Goal: Contribute content: Contribute content

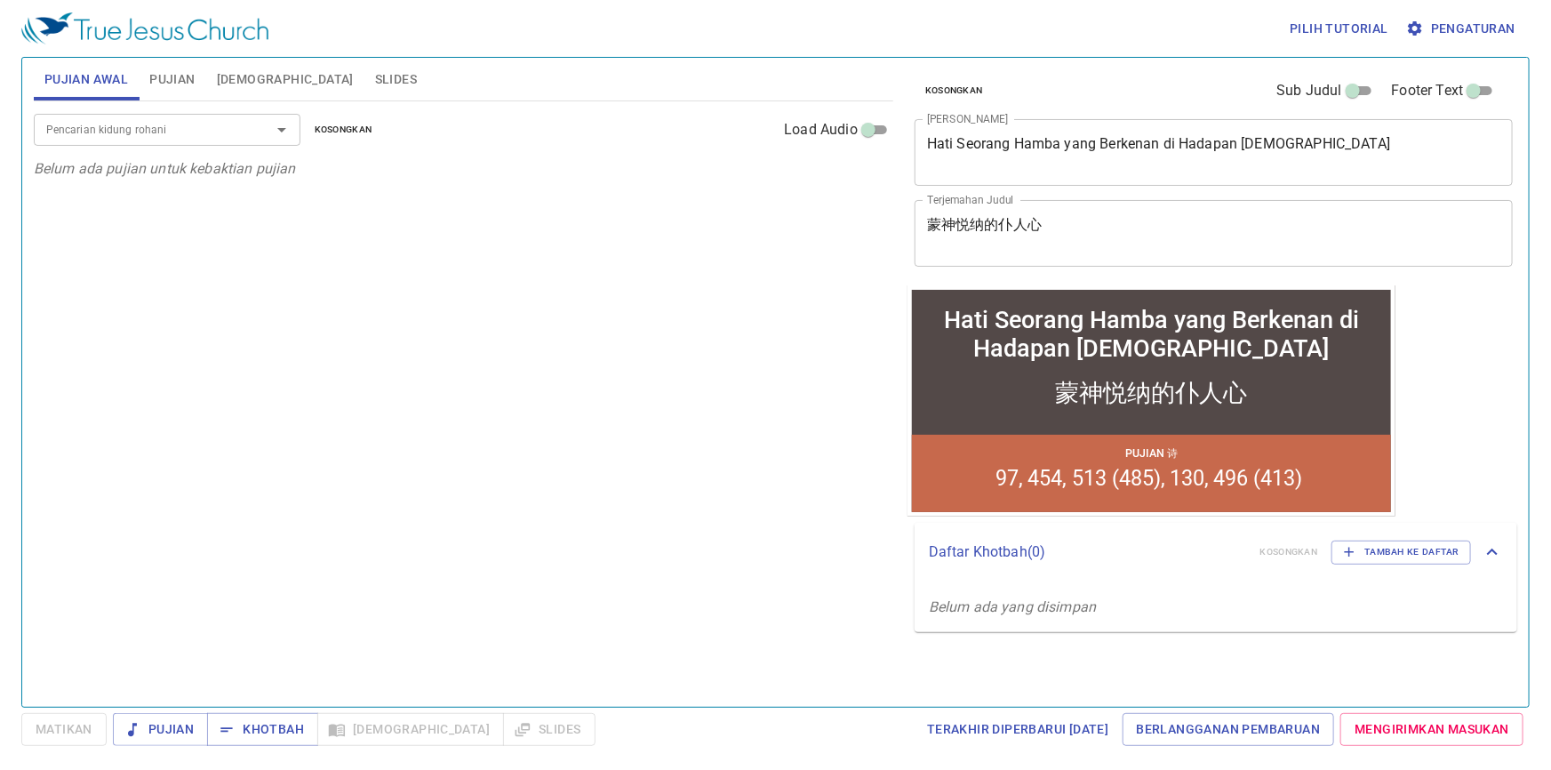
click at [1291, 142] on textarea "Hati Seorang Hamba yang Berkenan di Hadapan Tuhan" at bounding box center [1213, 152] width 573 height 34
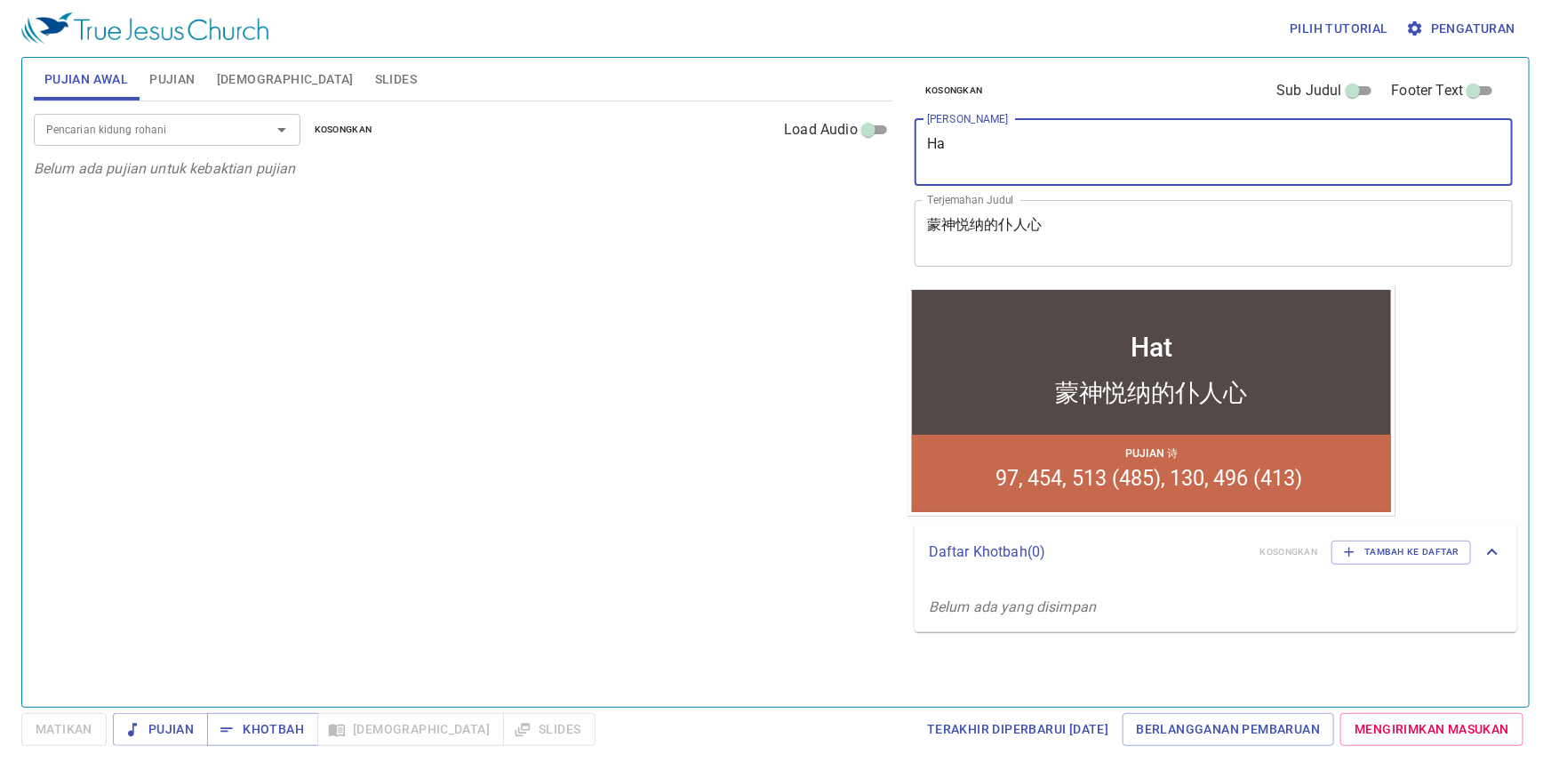
type textarea "H"
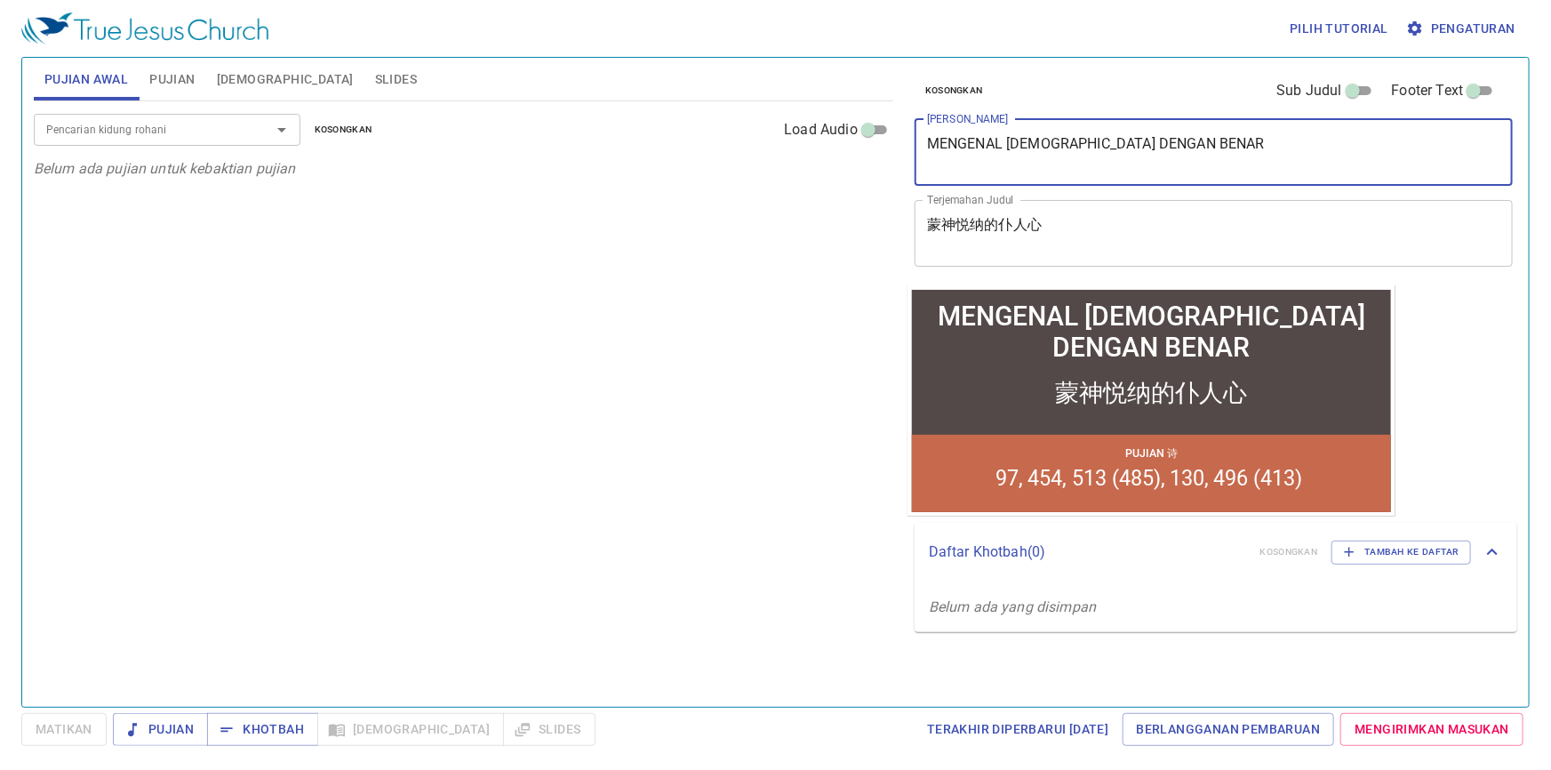
type textarea "MENGENAL TUHAN DENGAN BENAR"
click at [1064, 222] on textarea "蒙神悦纳的仆人心" at bounding box center [1213, 233] width 573 height 34
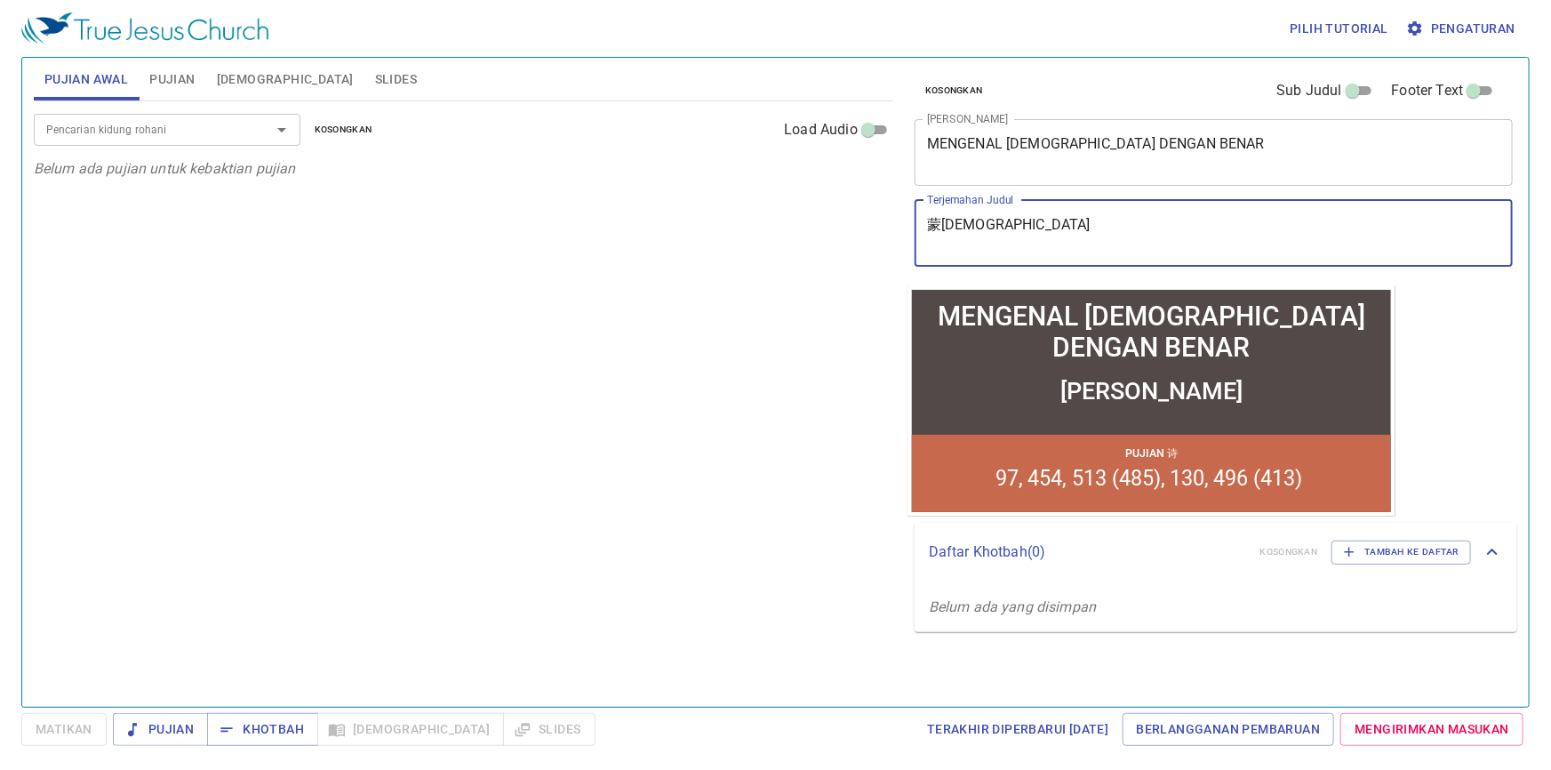
type textarea "蒙"
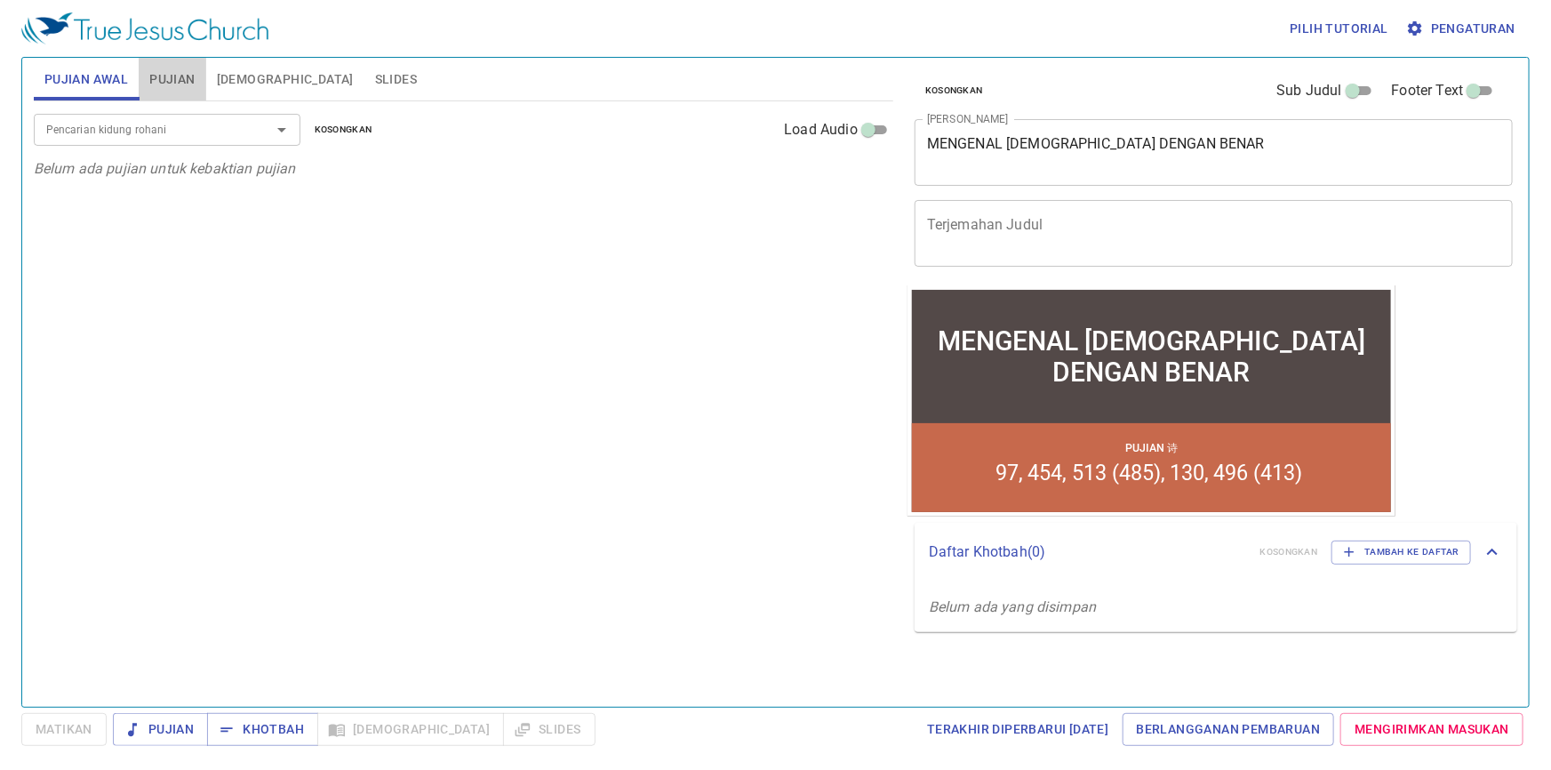
click at [169, 79] on span "Pujian" at bounding box center [171, 79] width 45 height 22
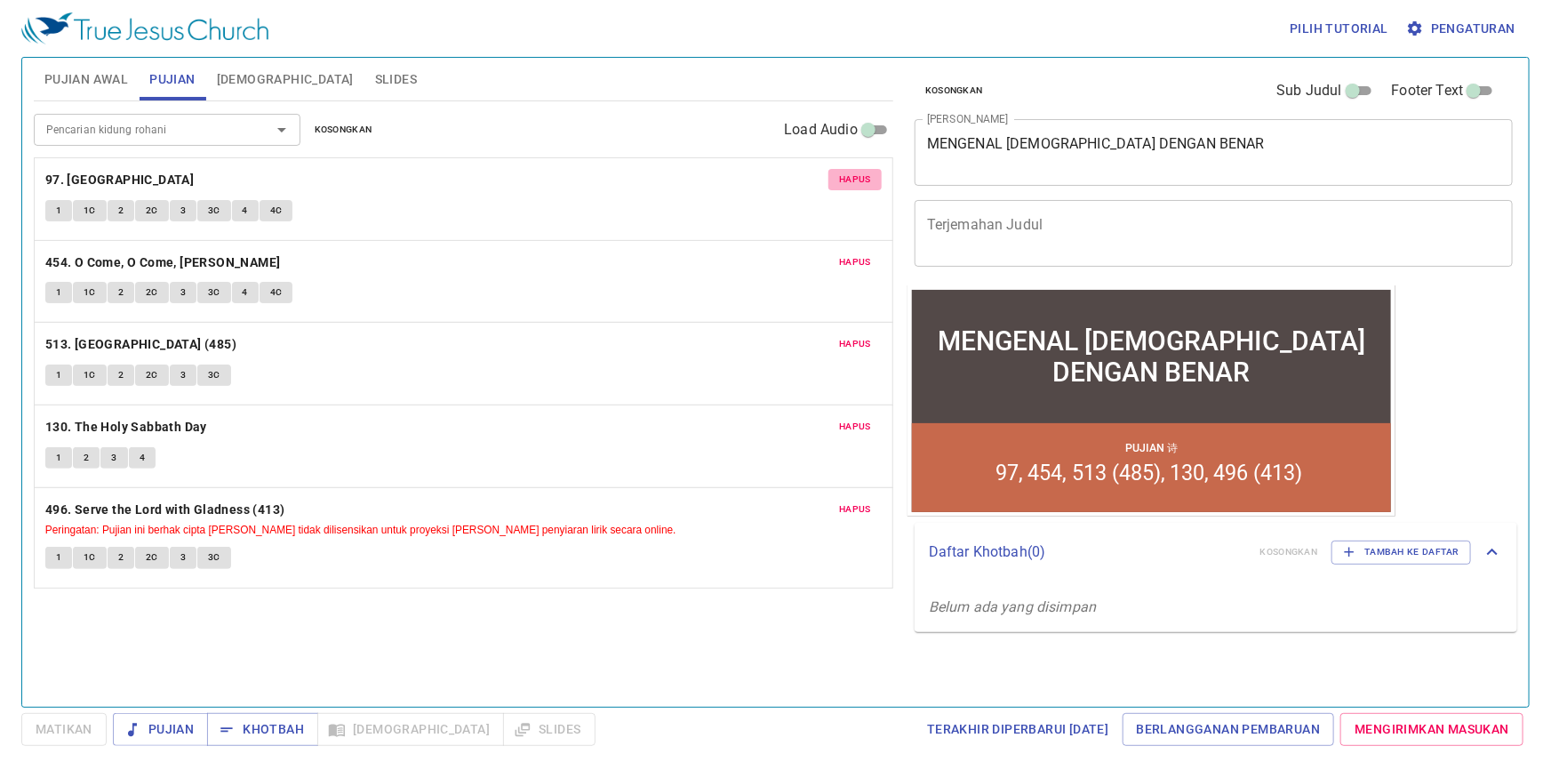
click at [854, 178] on span "Hapus" at bounding box center [855, 180] width 32 height 16
click at [853, 254] on span "Hapus" at bounding box center [855, 262] width 32 height 16
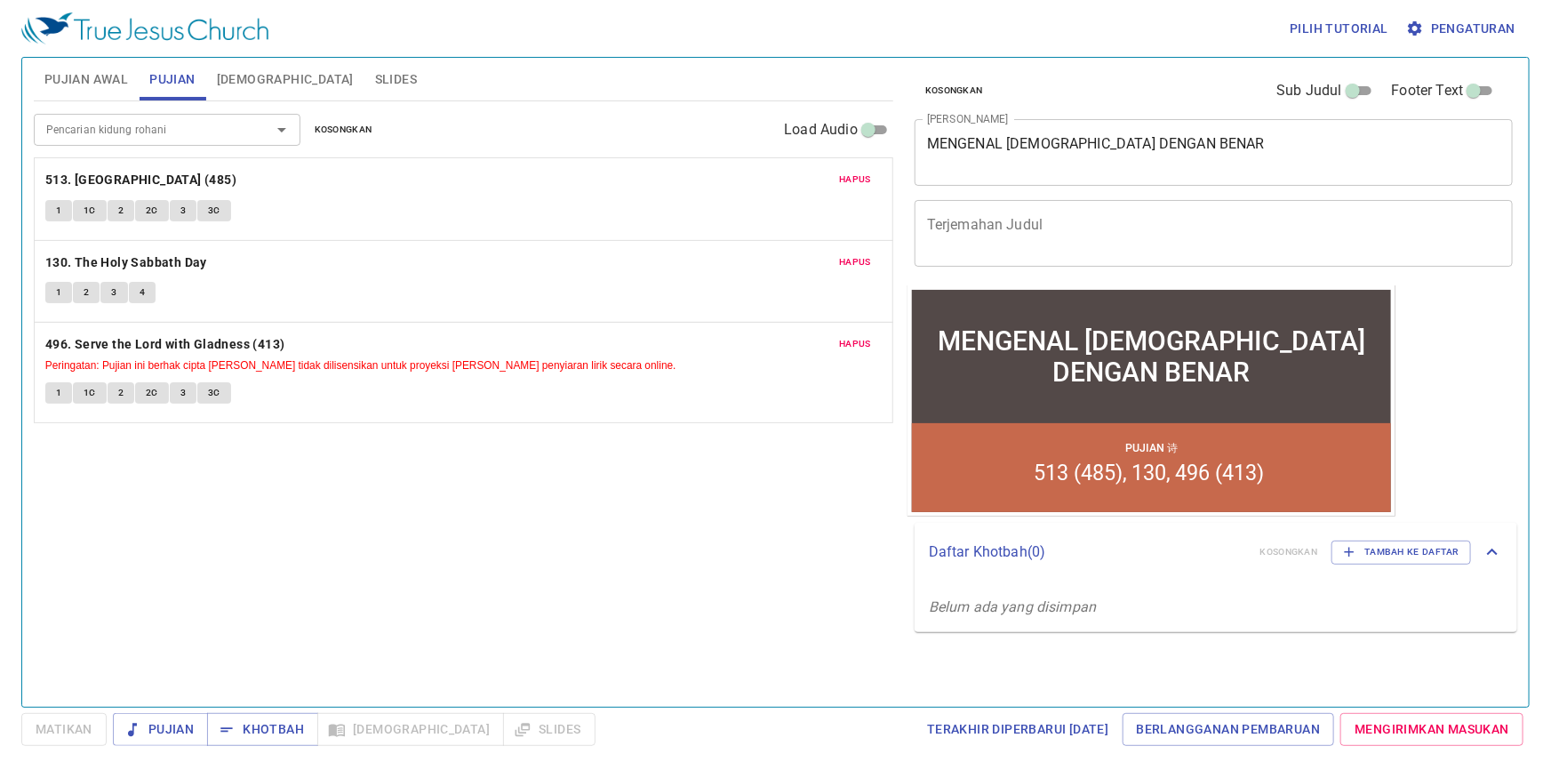
click at [853, 178] on span "Hapus" at bounding box center [855, 180] width 32 height 16
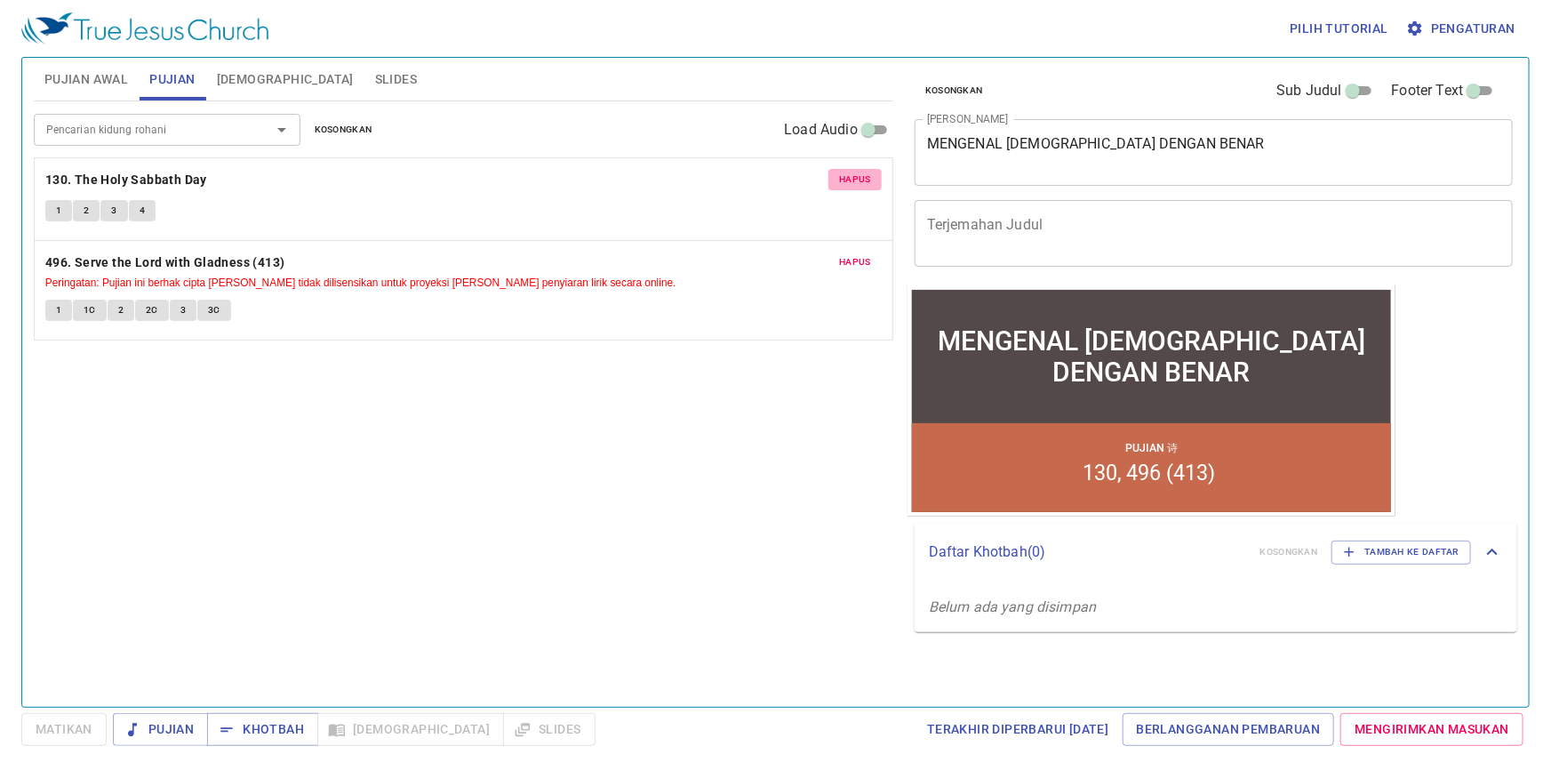
click at [853, 178] on span "Hapus" at bounding box center [855, 180] width 32 height 16
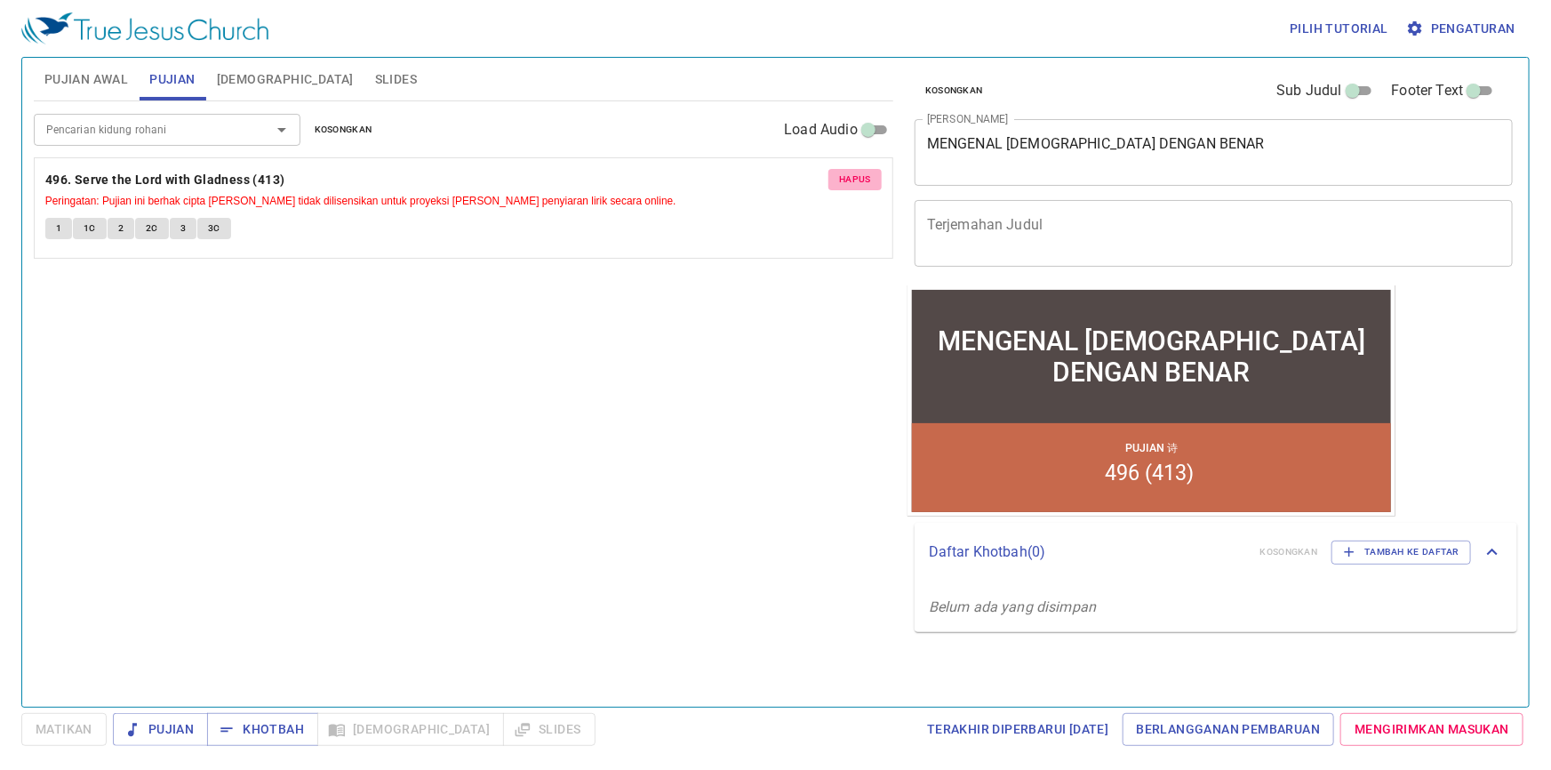
click at [857, 180] on span "Hapus" at bounding box center [855, 180] width 32 height 16
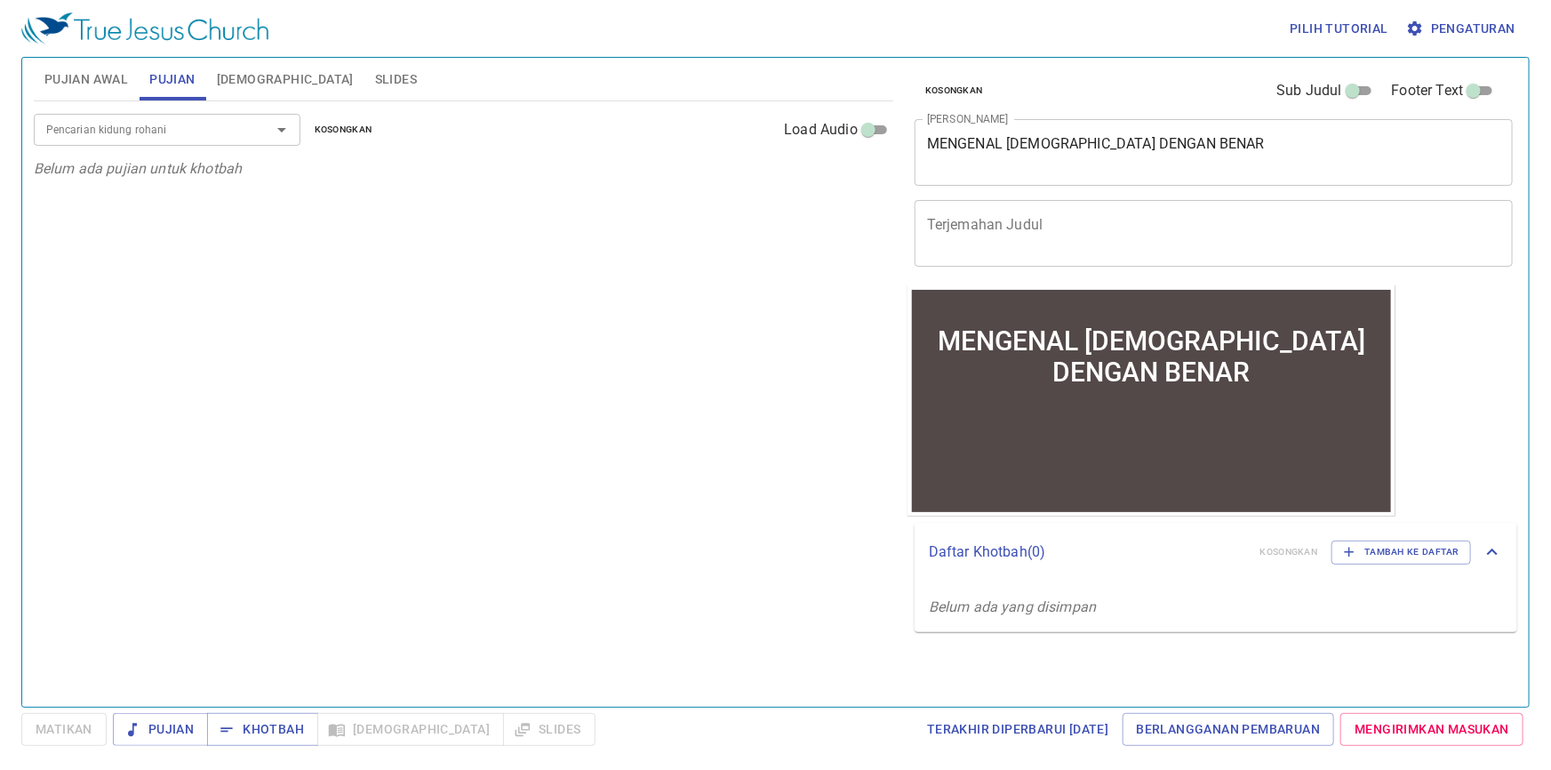
click at [212, 139] on input "Pencarian kidung rohani" at bounding box center [141, 129] width 204 height 20
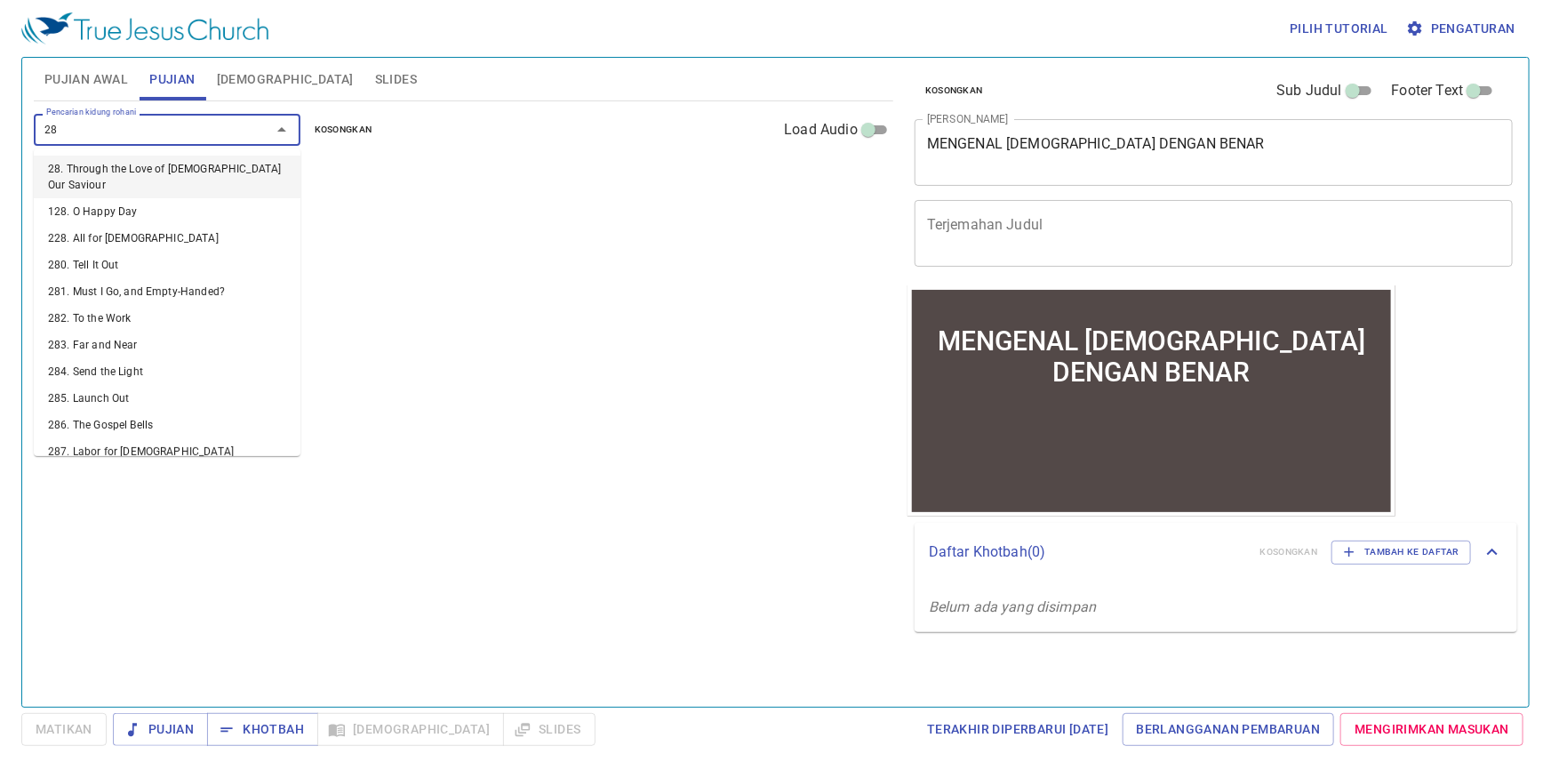
type input "284"
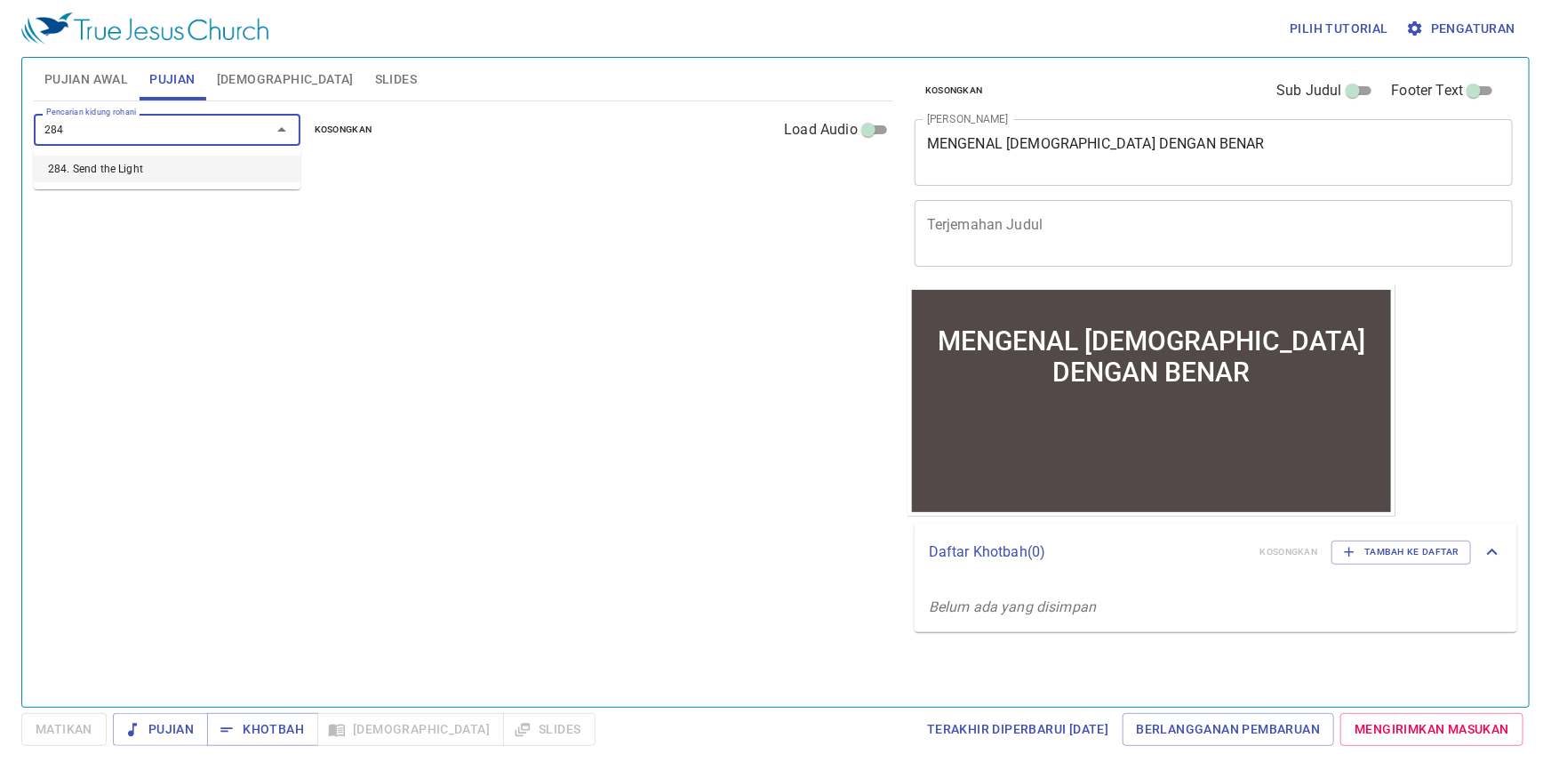
click at [213, 160] on li "284. Send the Light" at bounding box center [167, 169] width 267 height 27
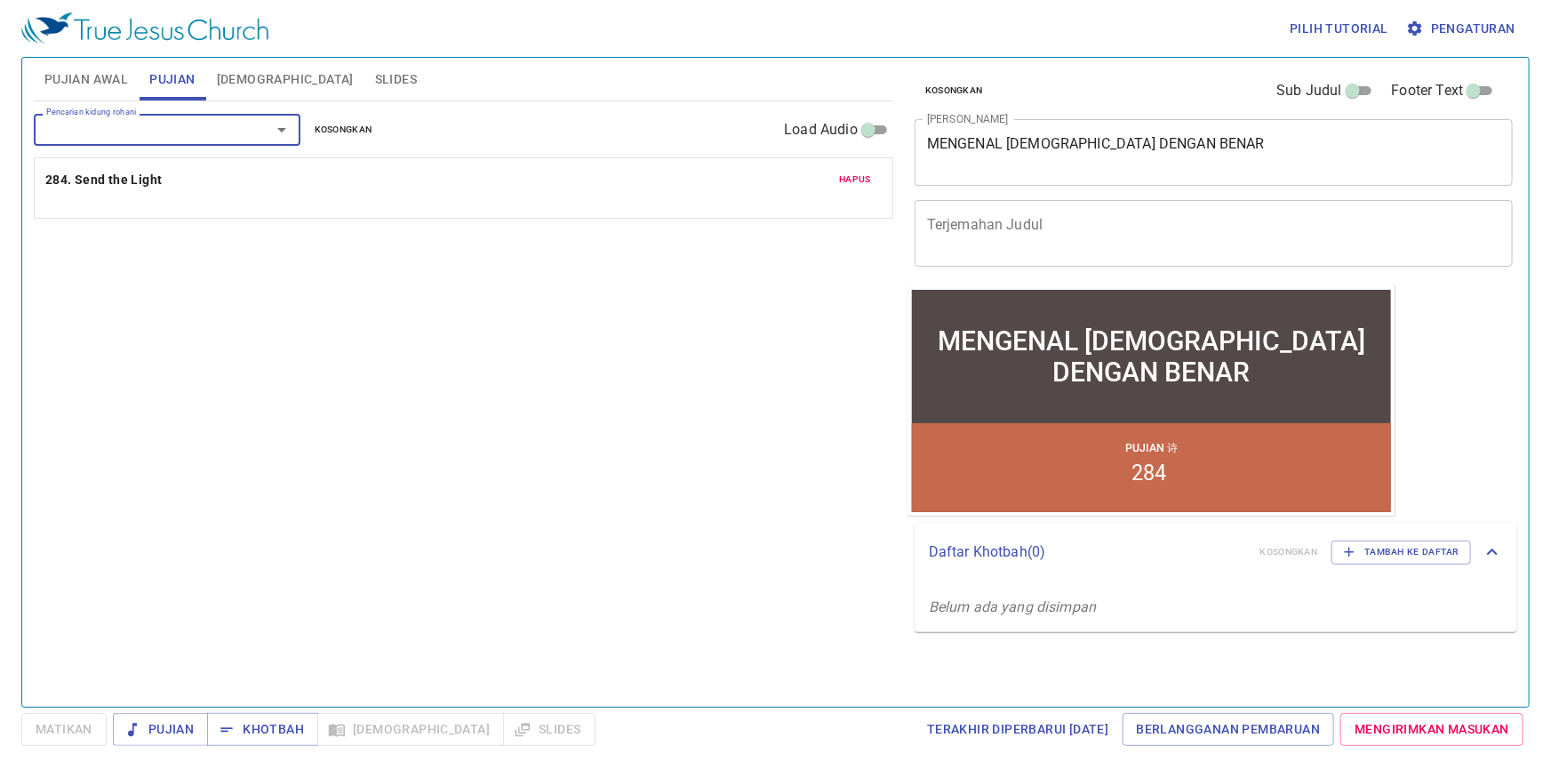
click at [260, 136] on div at bounding box center [269, 129] width 46 height 25
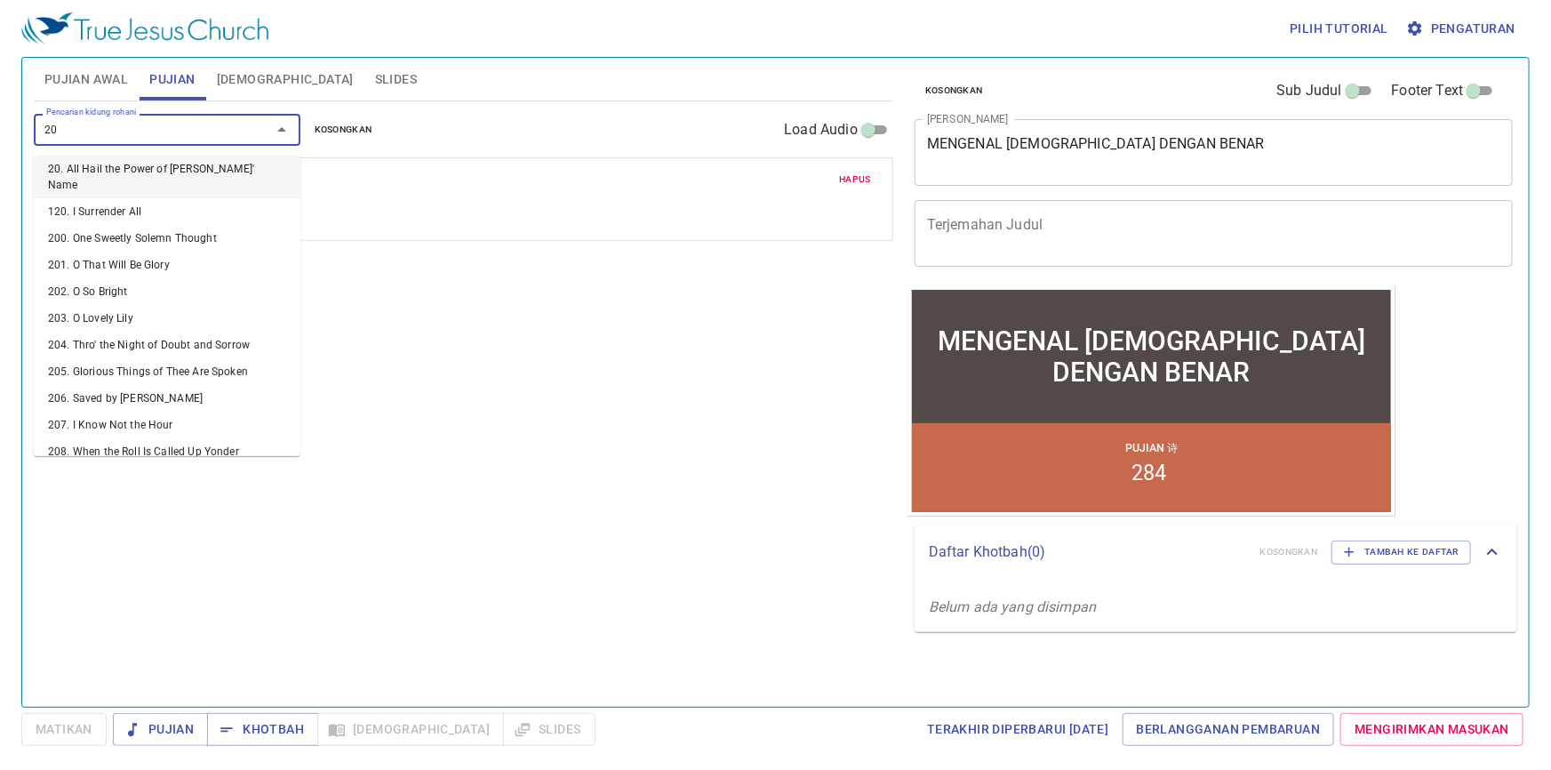
type input "208"
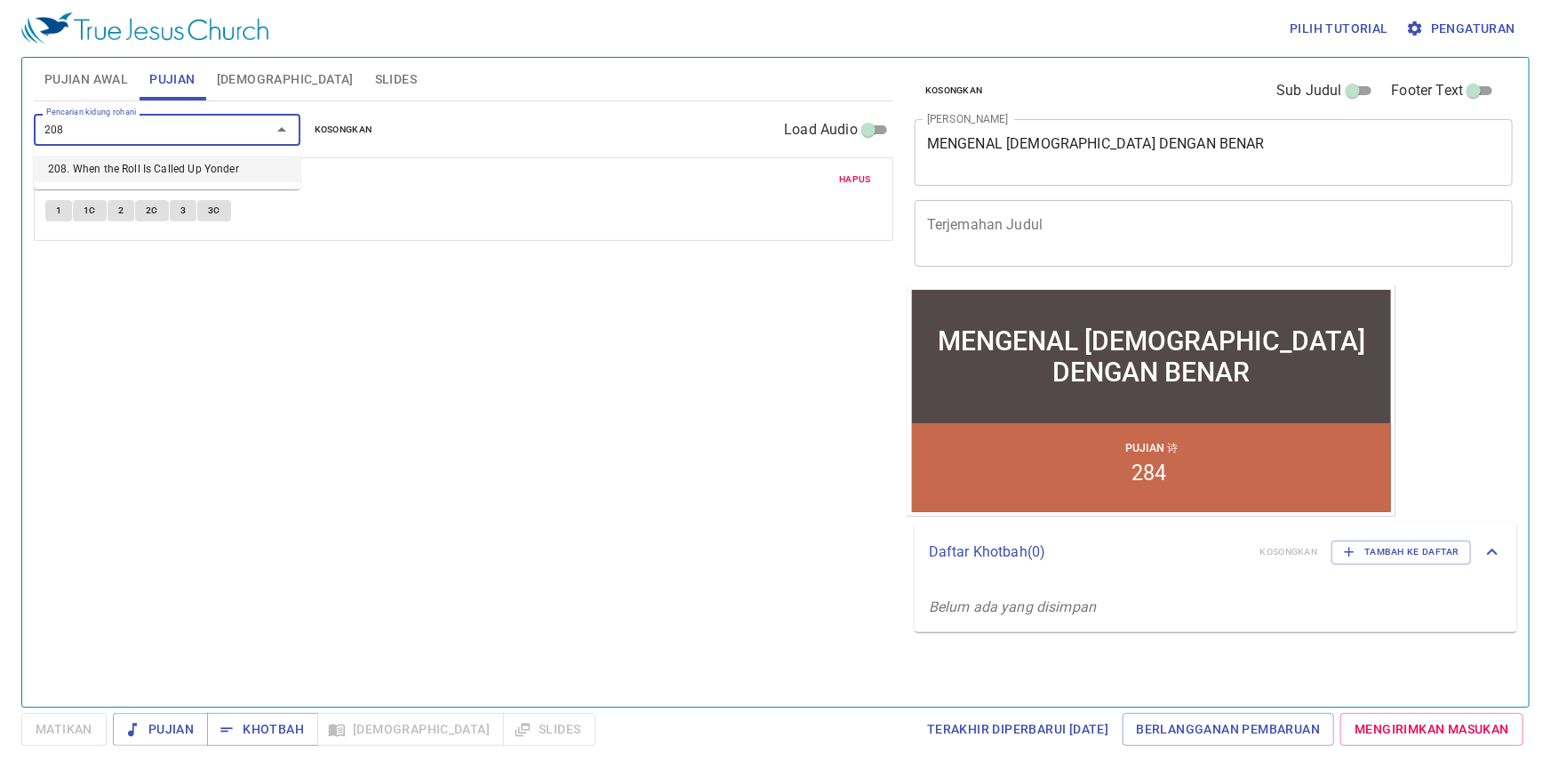
click at [235, 164] on li "208. When the Roll Is Called Up Yonder" at bounding box center [167, 169] width 267 height 27
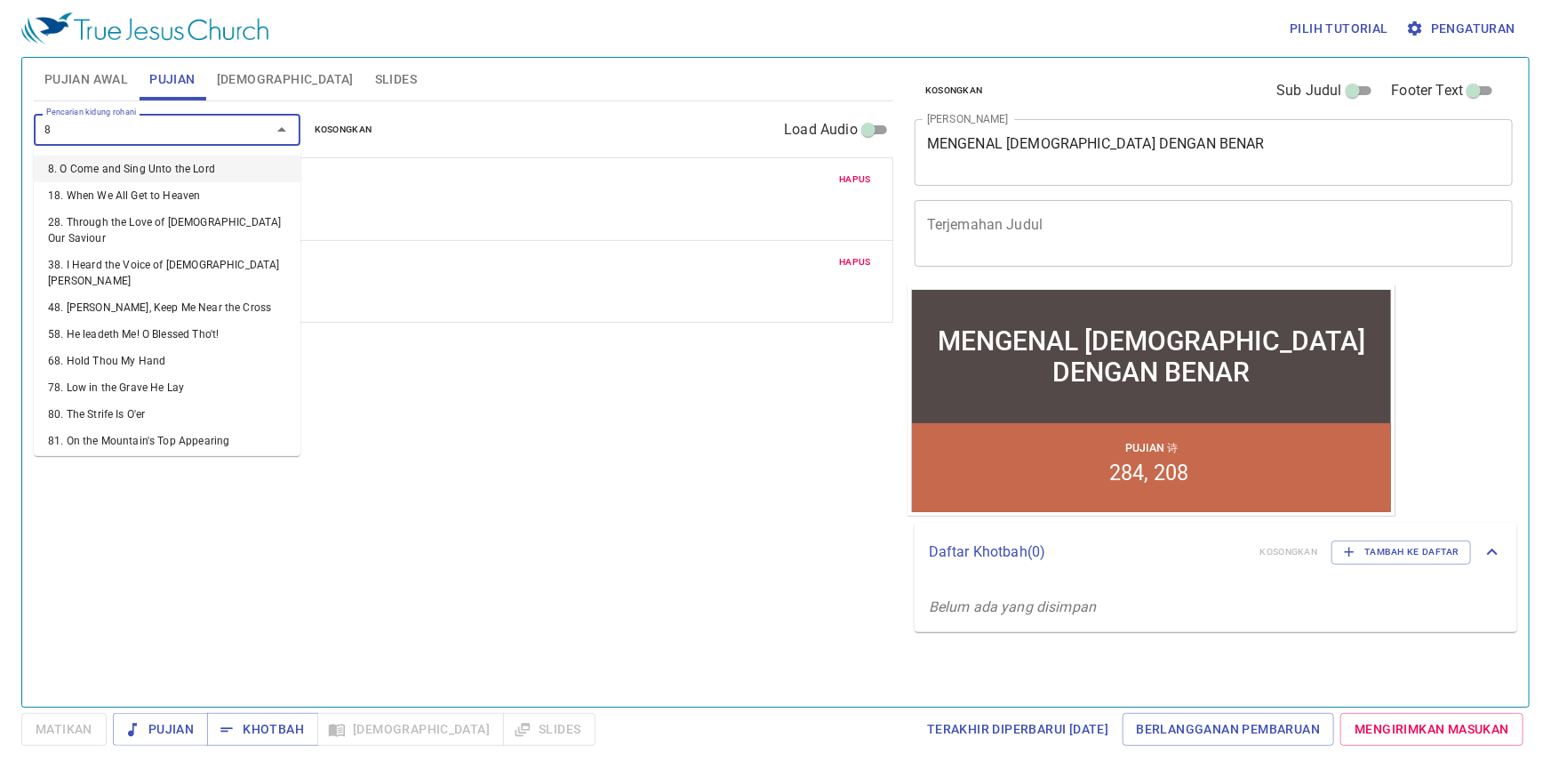
type input "83"
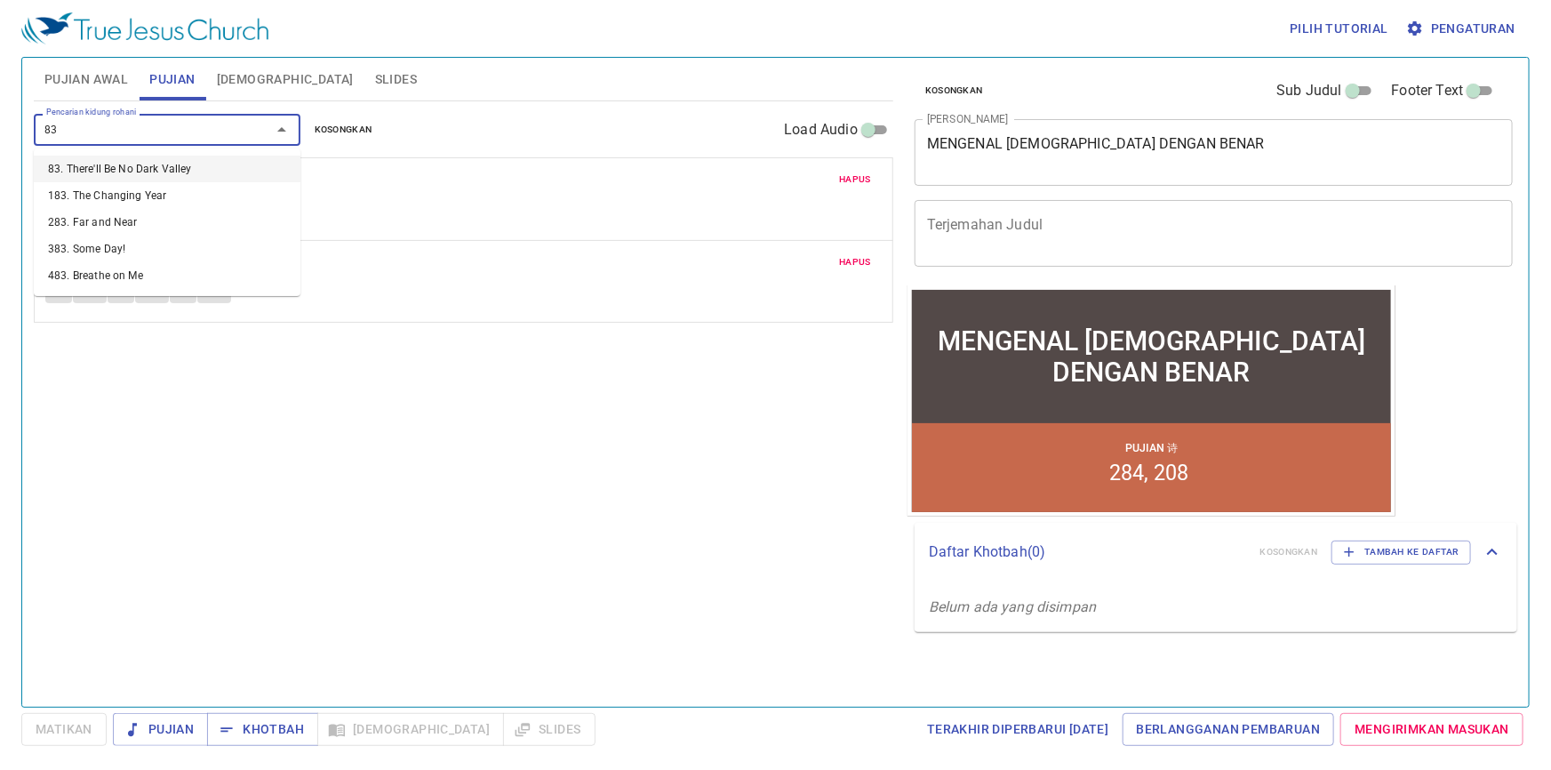
click at [221, 160] on li "83. There'll Be No Dark Valley" at bounding box center [167, 169] width 267 height 27
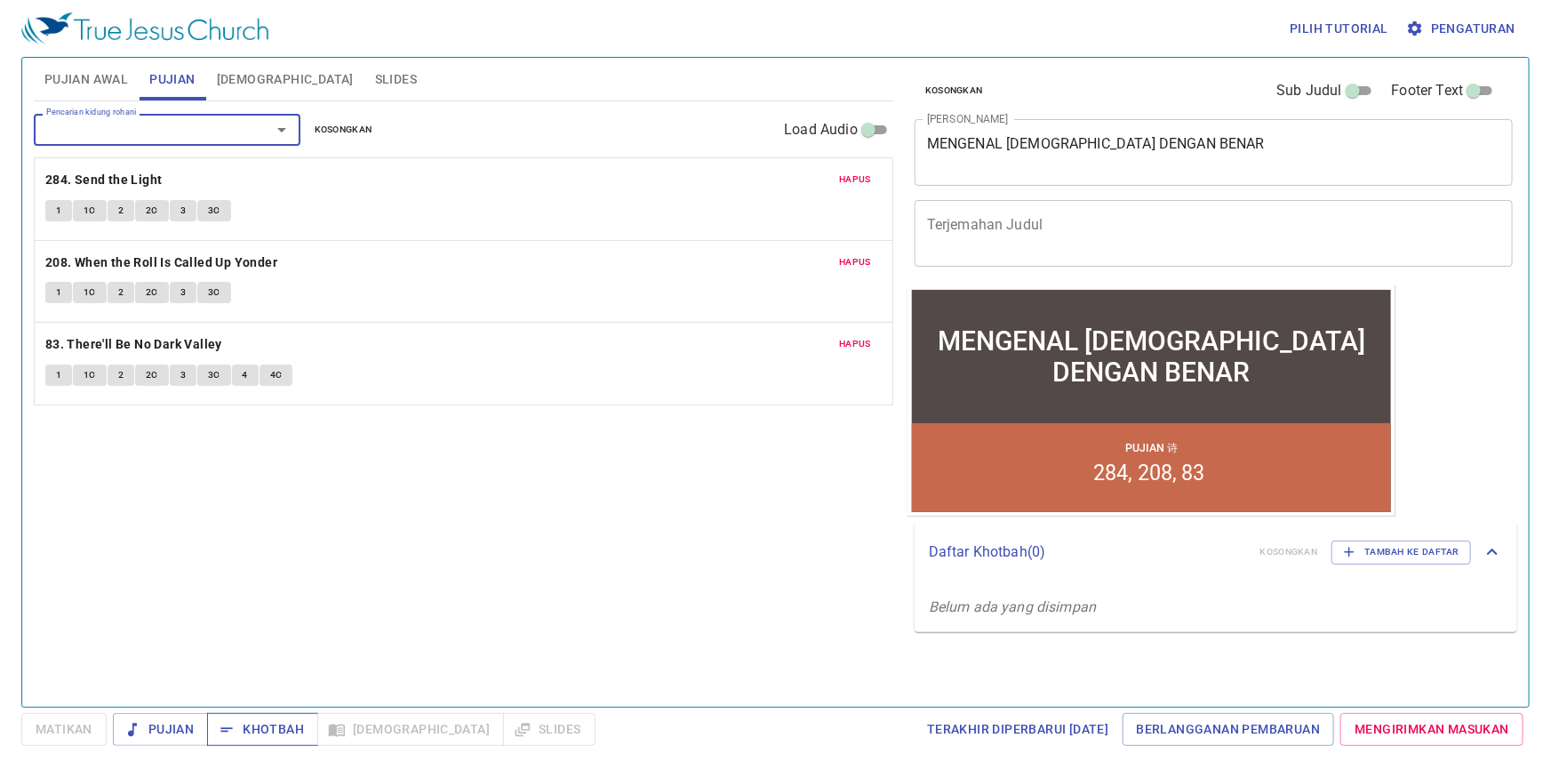
click at [267, 725] on span "Khotbah" at bounding box center [262, 729] width 83 height 22
click at [1325, 153] on textarea "MENGENAL TUHAN DENGAN BENAR" at bounding box center [1213, 152] width 573 height 34
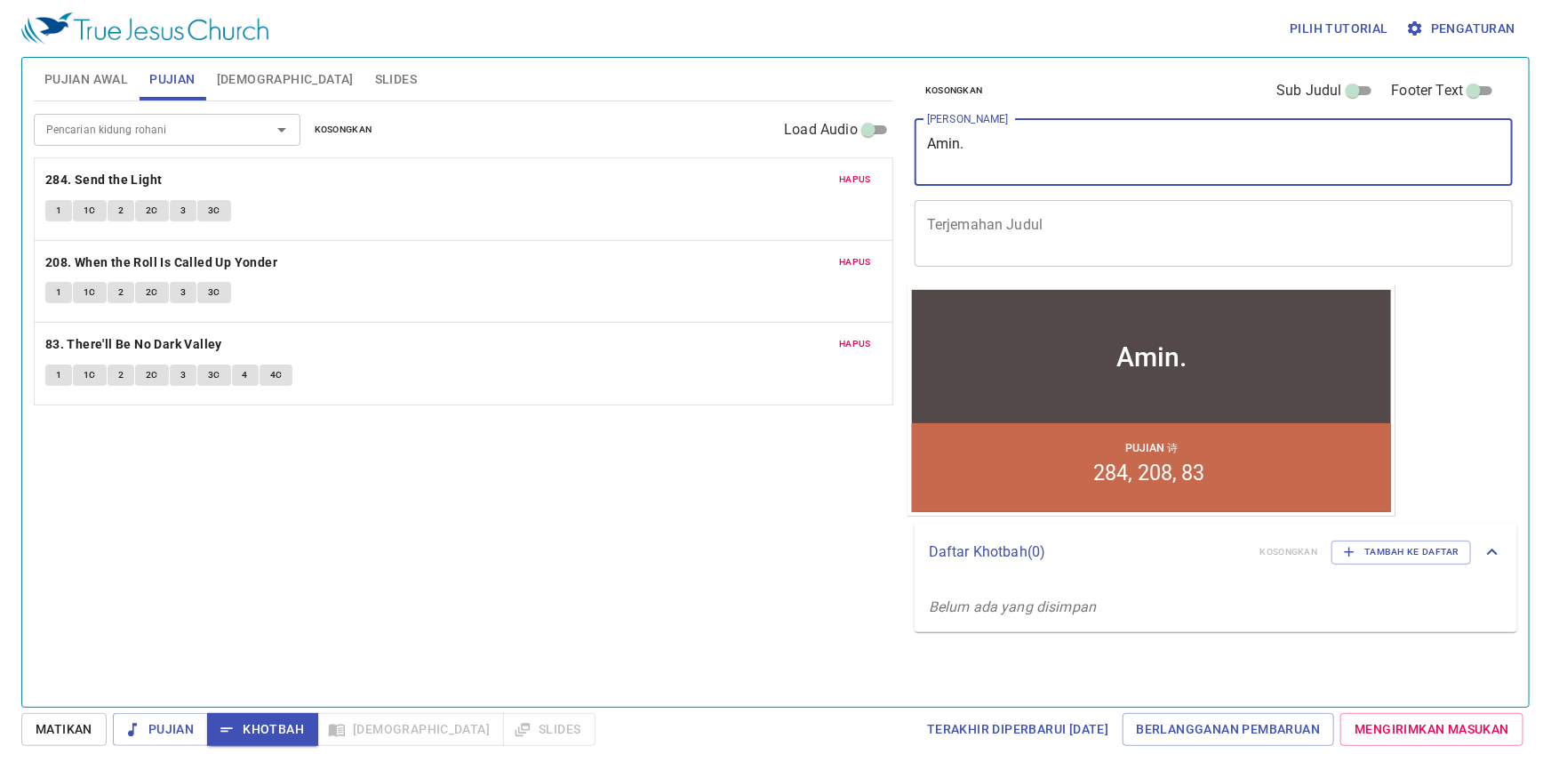
type textarea "Amin."
click at [211, 139] on input "Pencarian kidung rohani" at bounding box center [141, 129] width 204 height 20
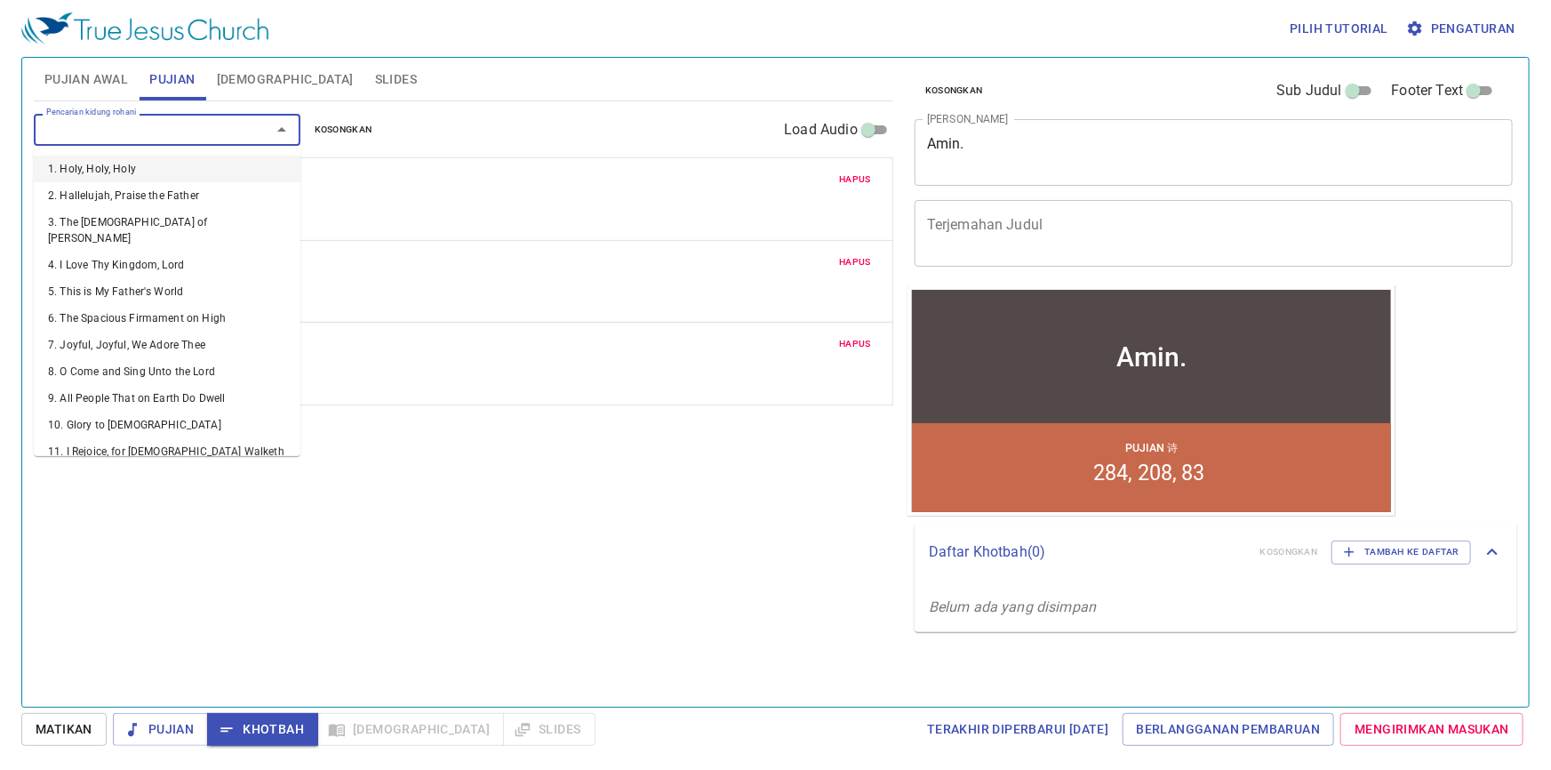
type input "2"
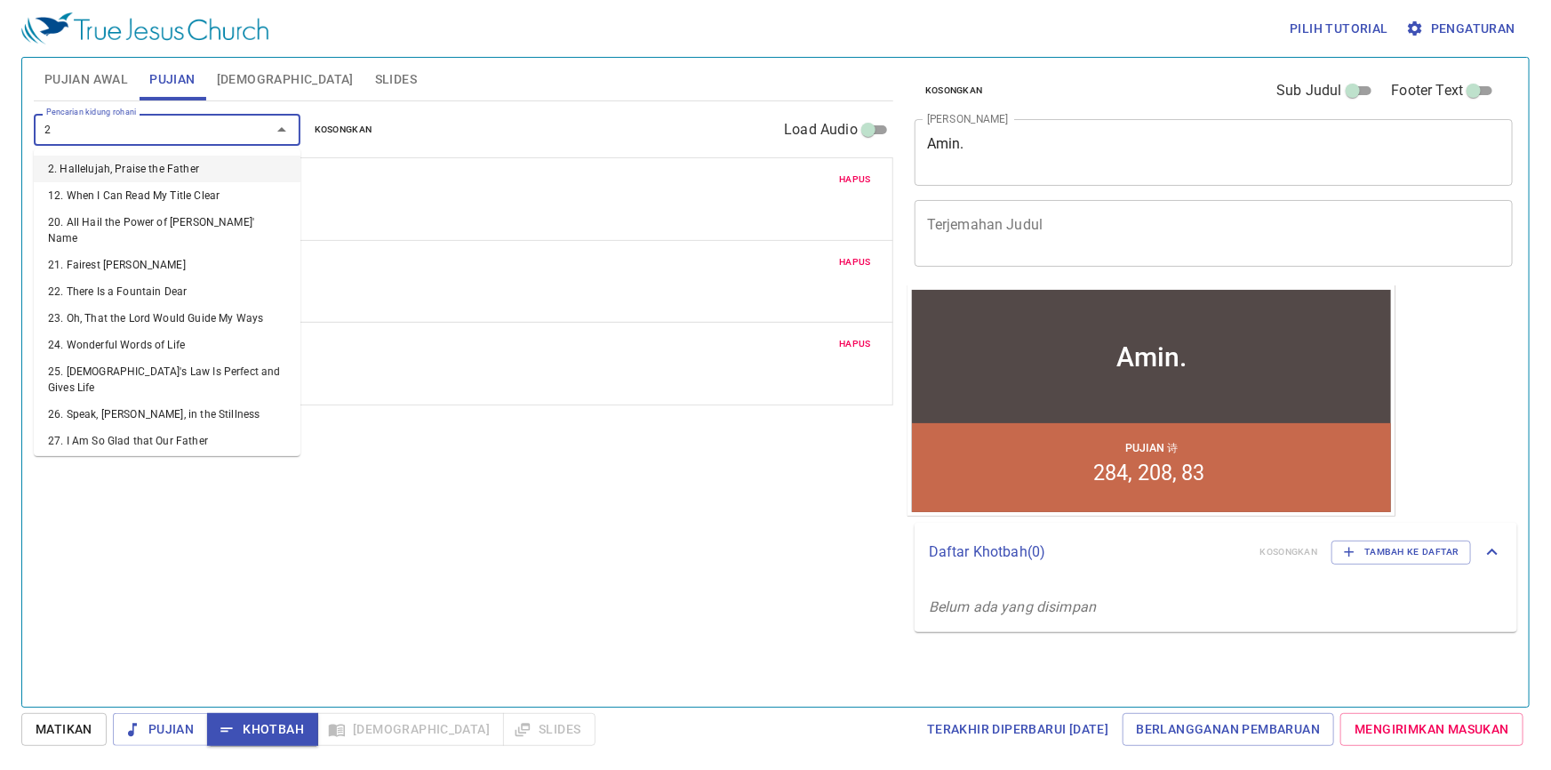
click at [198, 164] on li "2. Hallelujah, Praise the Father" at bounding box center [167, 169] width 267 height 27
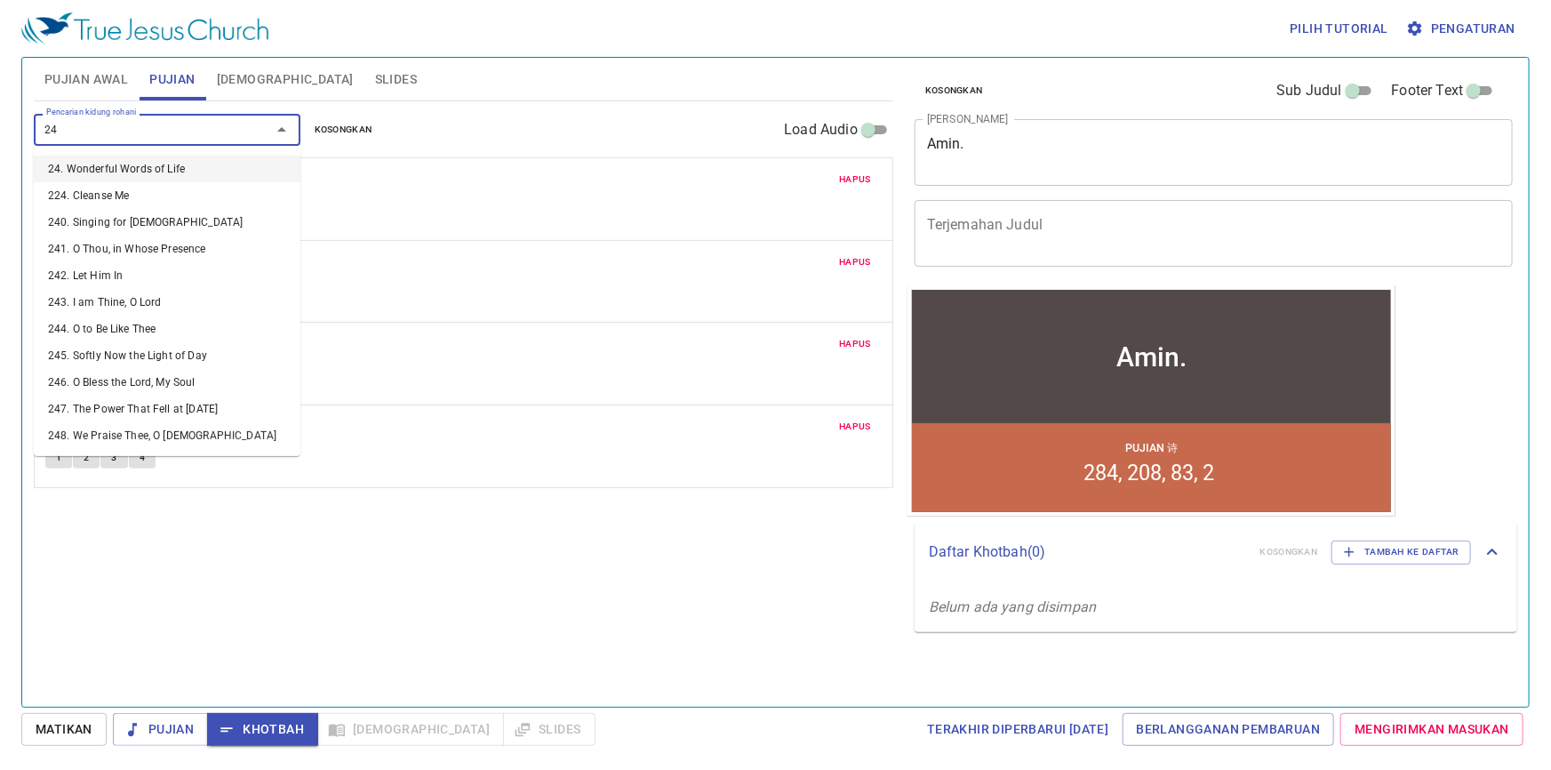
type input "248"
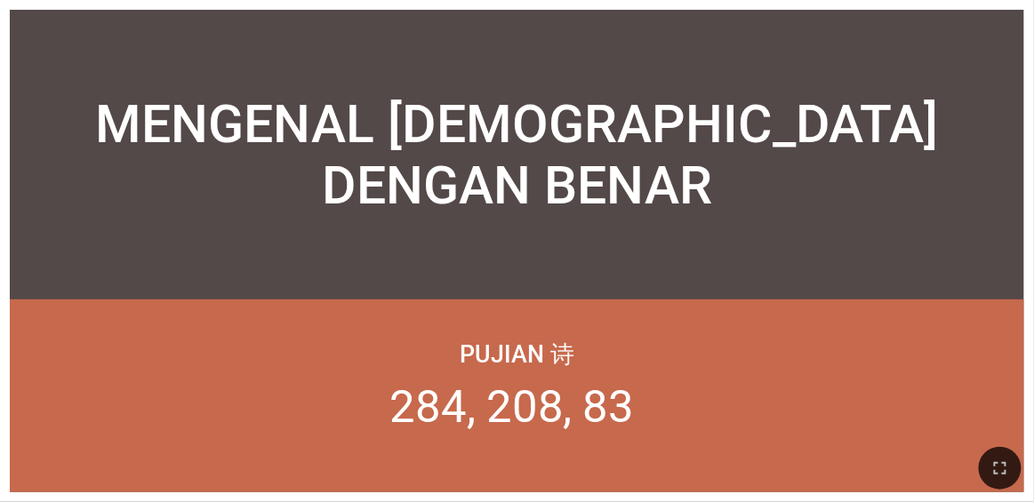
drag, startPoint x: 988, startPoint y: 464, endPoint x: 988, endPoint y: 508, distance: 44.4
click at [645, 462] on button "button" at bounding box center [1000, 468] width 43 height 43
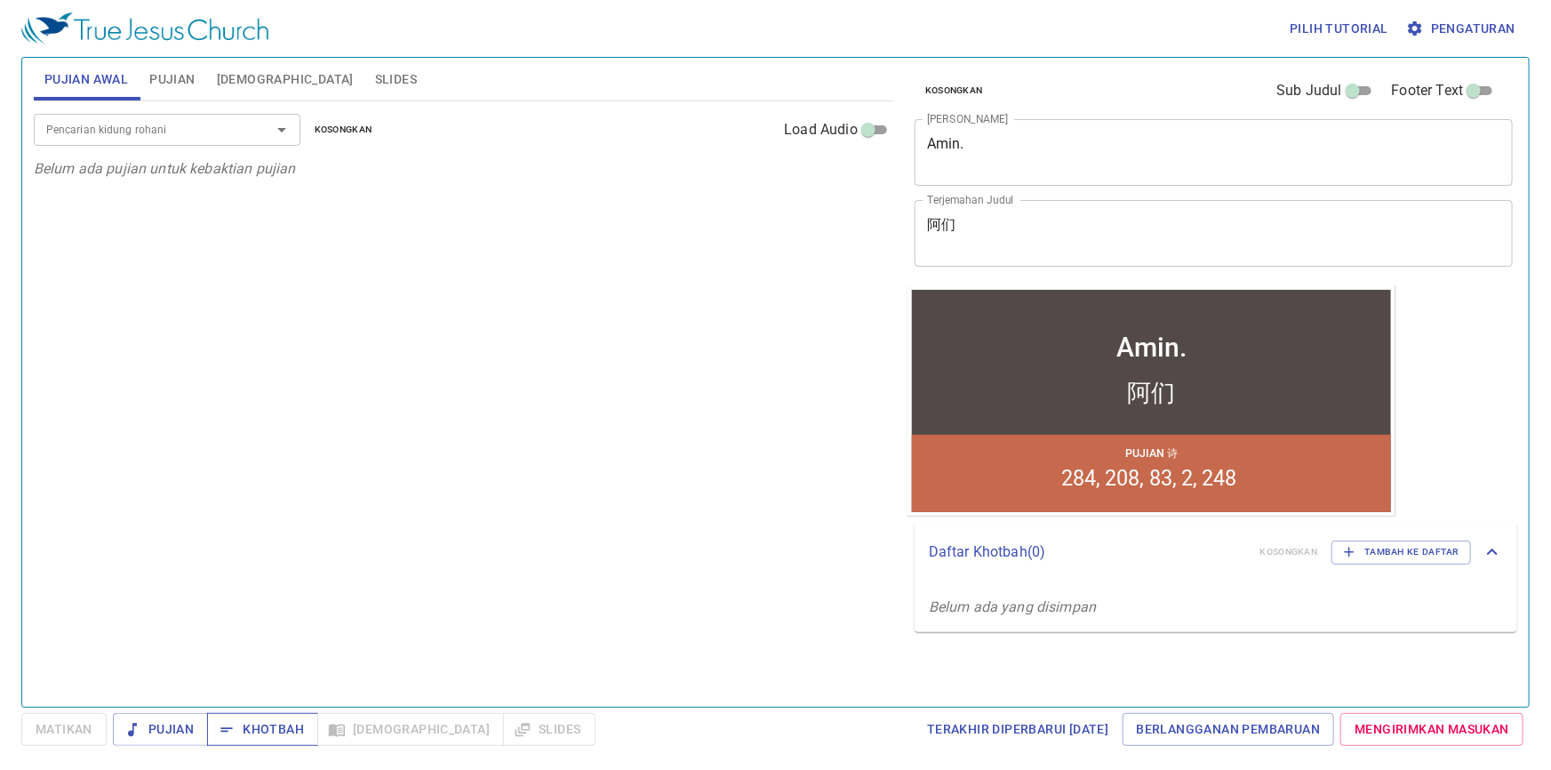
click at [272, 725] on span "Khotbah" at bounding box center [262, 729] width 83 height 22
click at [172, 78] on span "Pujian" at bounding box center [171, 79] width 45 height 22
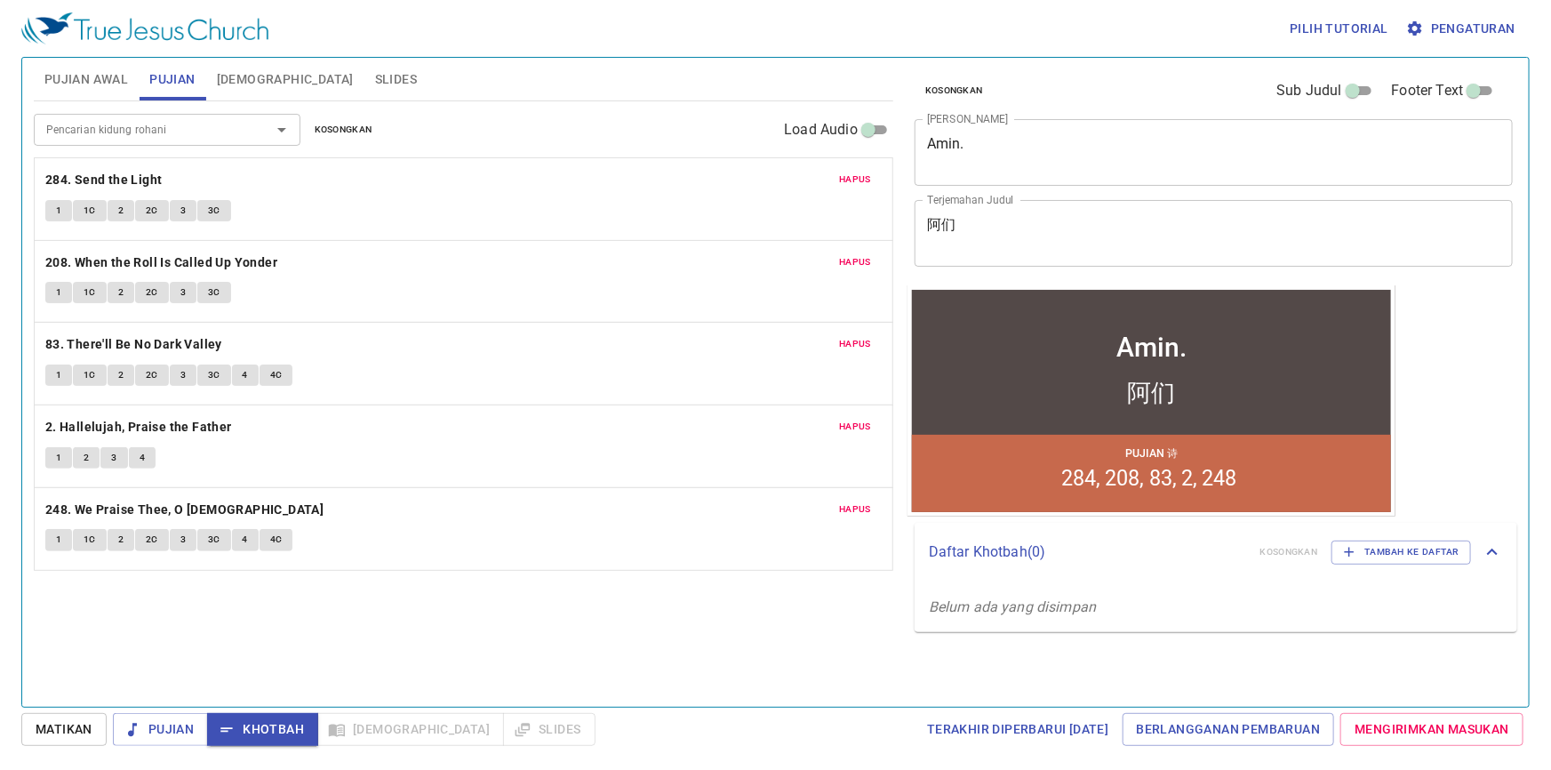
click at [53, 210] on button "1" at bounding box center [58, 210] width 27 height 21
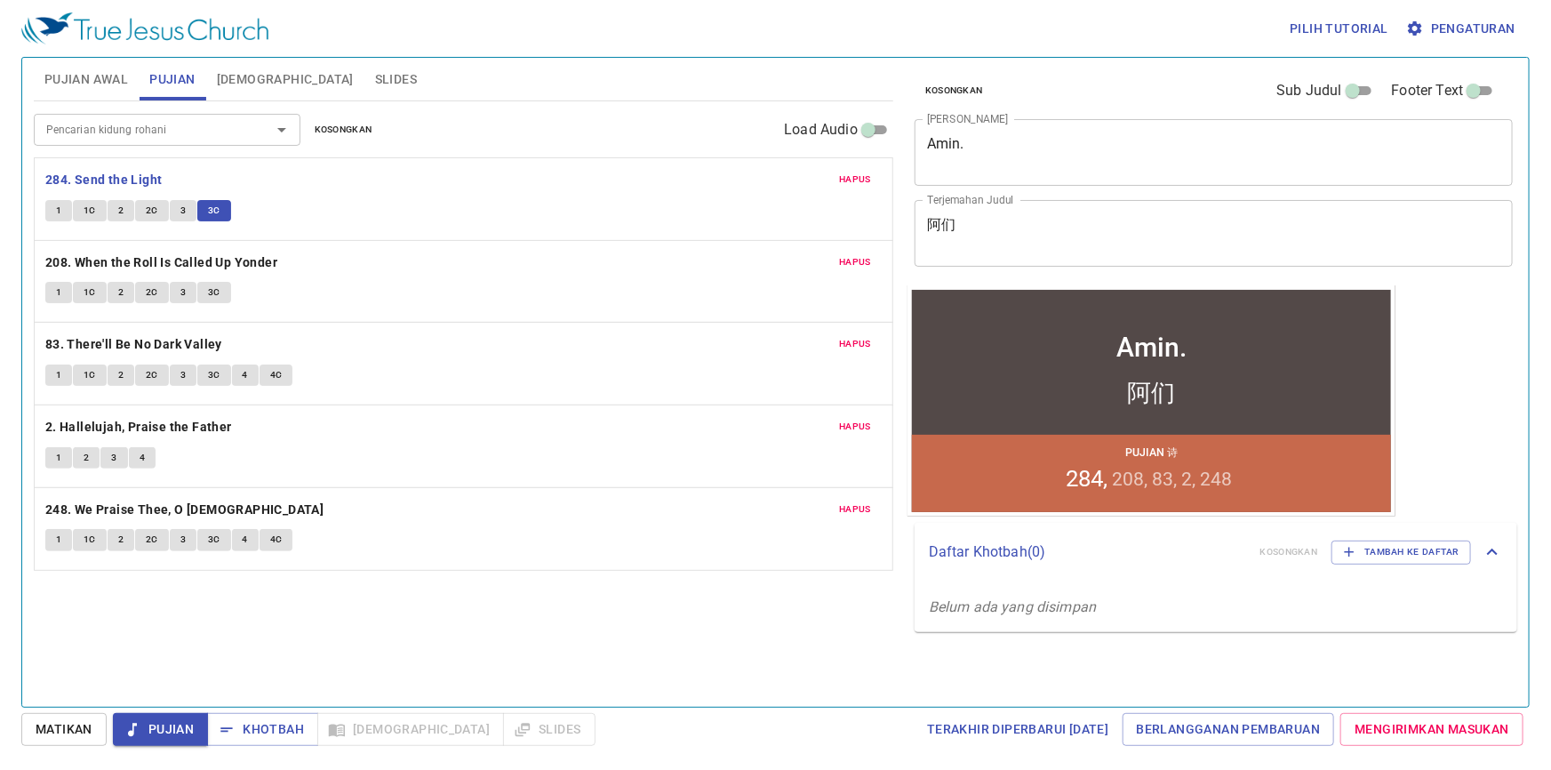
click at [56, 298] on span "1" at bounding box center [58, 292] width 5 height 16
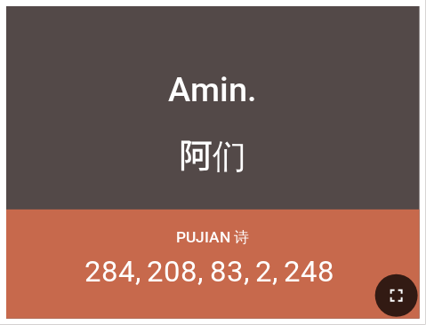
click at [404, 290] on icon "button" at bounding box center [396, 295] width 21 height 21
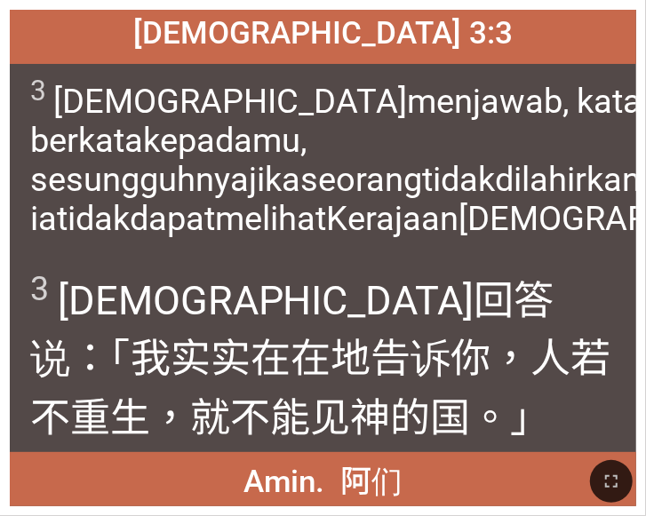
click at [130, 459] on div at bounding box center [323, 482] width 646 height 68
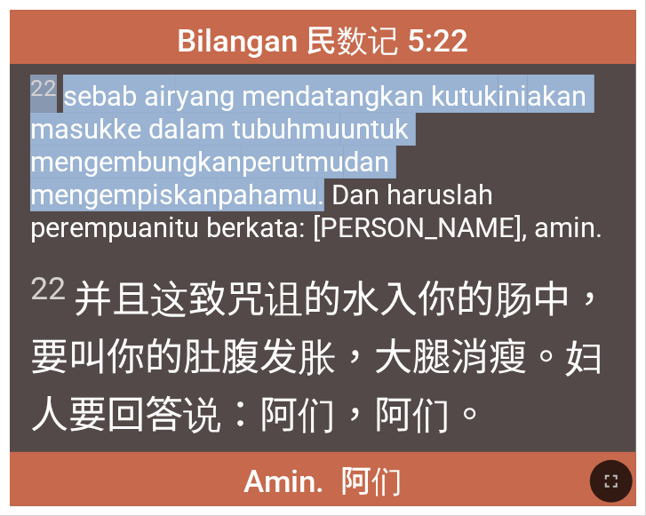
drag, startPoint x: 29, startPoint y: 165, endPoint x: 140, endPoint y: 204, distance: 116.6
click at [140, 204] on div "22 sebab air yang mendatangkan kutuk ini akan masuk ke dalam tubuhmu untuk meng…" at bounding box center [323, 161] width 627 height 194
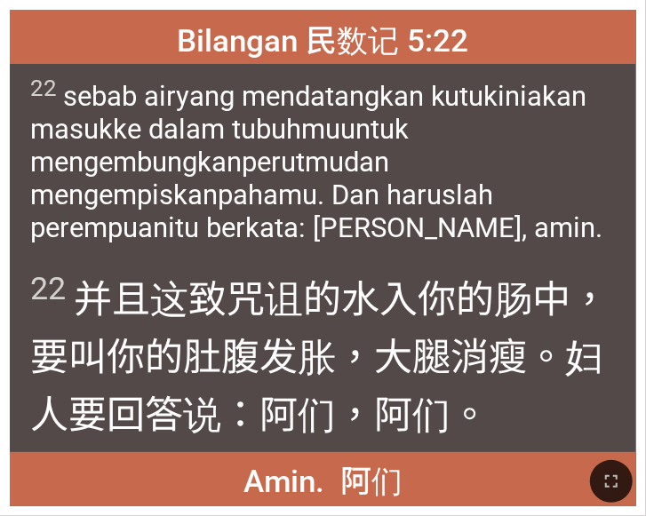
click at [217, 228] on span "22 sebab air yang mendatangkan kutuk ini akan masuk ke dalam tubuhmu untuk meng…" at bounding box center [323, 160] width 586 height 170
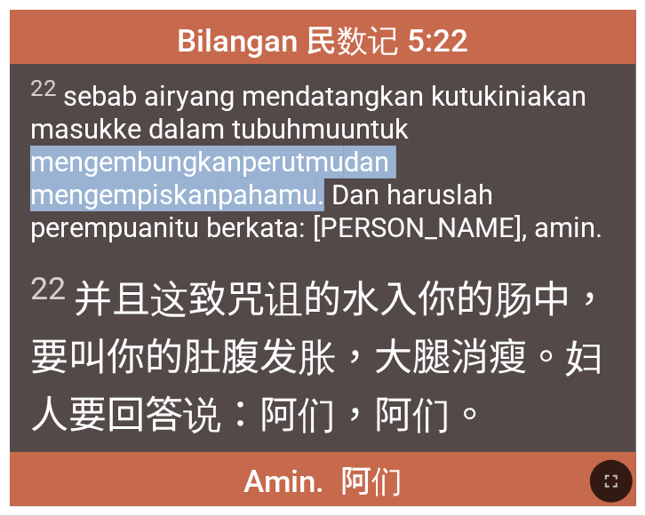
drag, startPoint x: 38, startPoint y: 166, endPoint x: 137, endPoint y: 198, distance: 103.7
click at [137, 198] on wh4578 "untuk mengembungkan perutmu dan mengempiskan pahamu . Dan haruslah perempuan it…" at bounding box center [316, 179] width 572 height 132
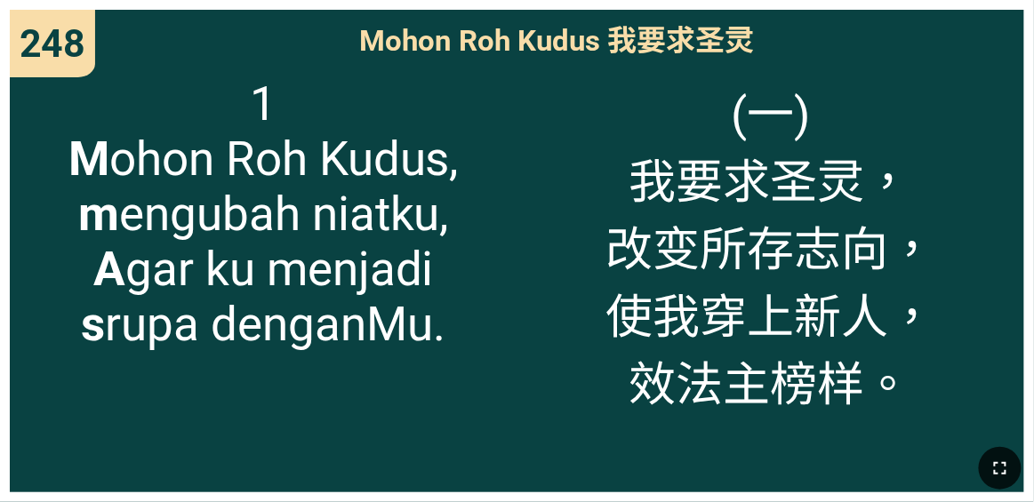
click at [645, 476] on icon "button" at bounding box center [999, 468] width 21 height 21
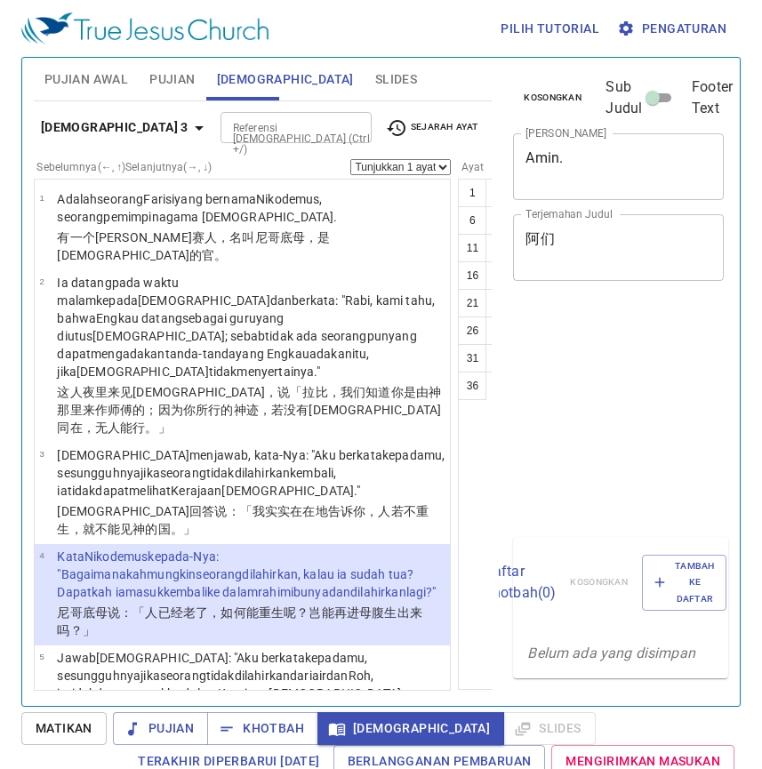
select select "4"
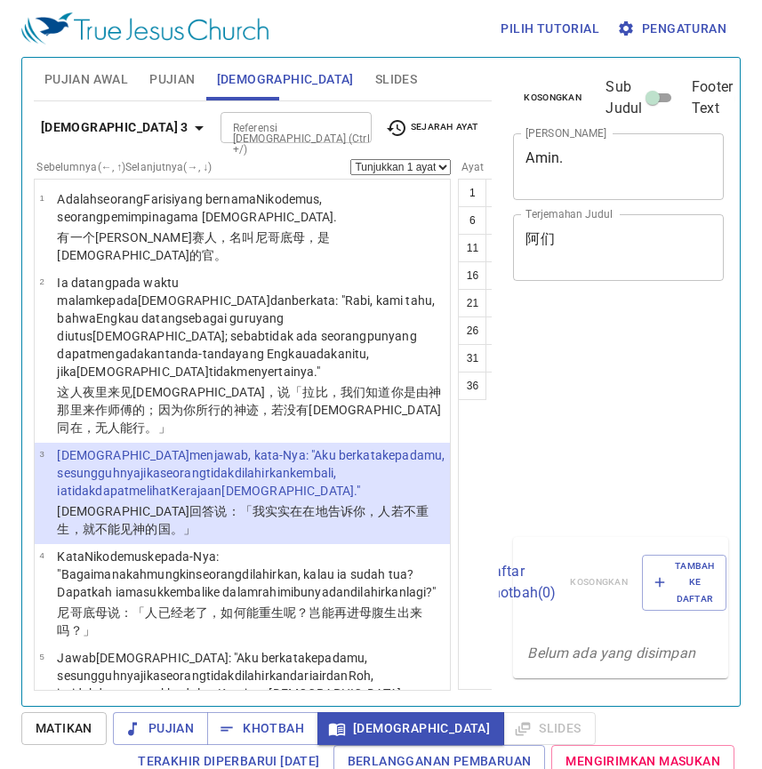
select select "3"
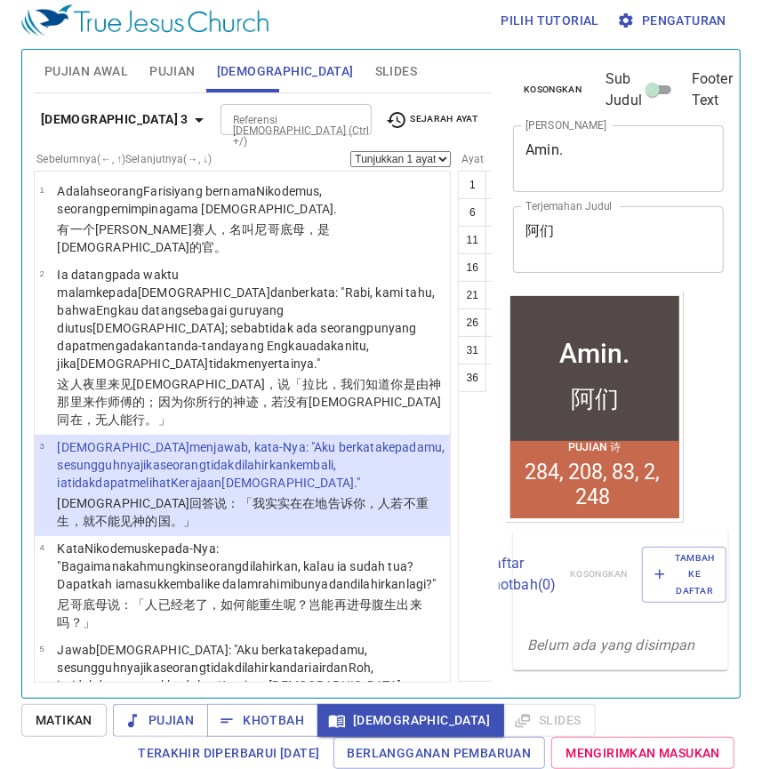
scroll to position [192, 0]
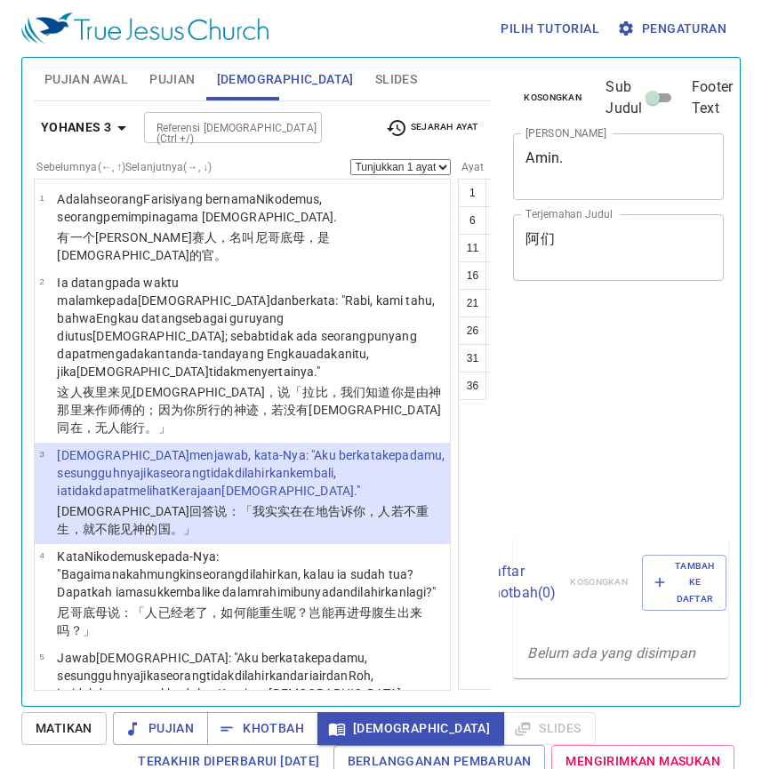
select select "3"
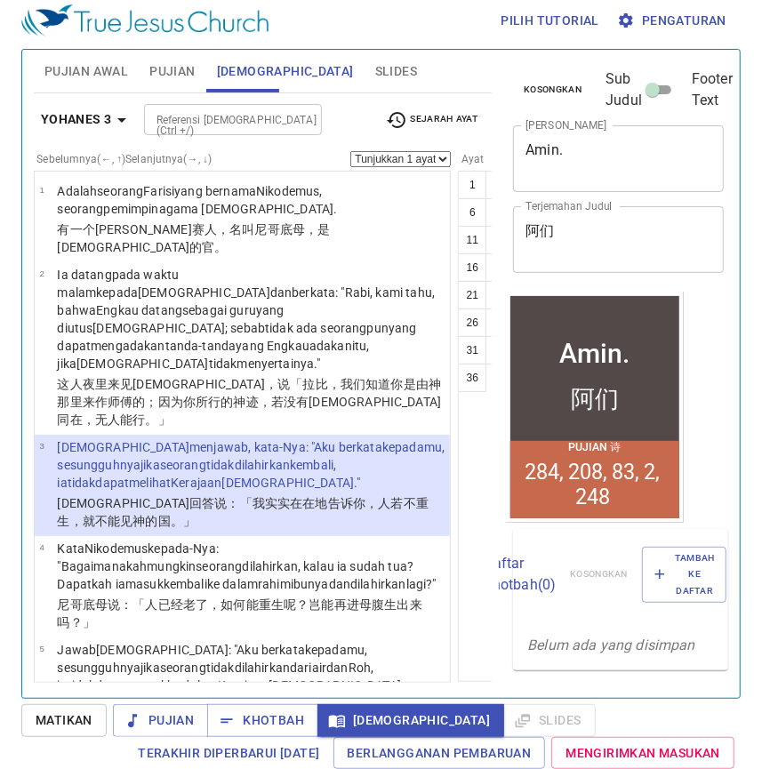
scroll to position [1323, 0]
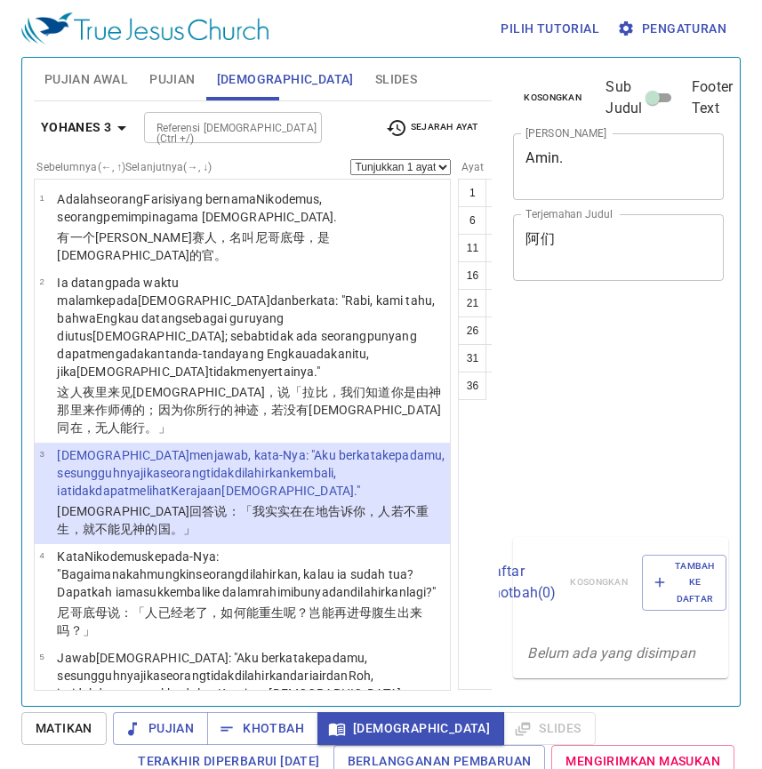
select select "3"
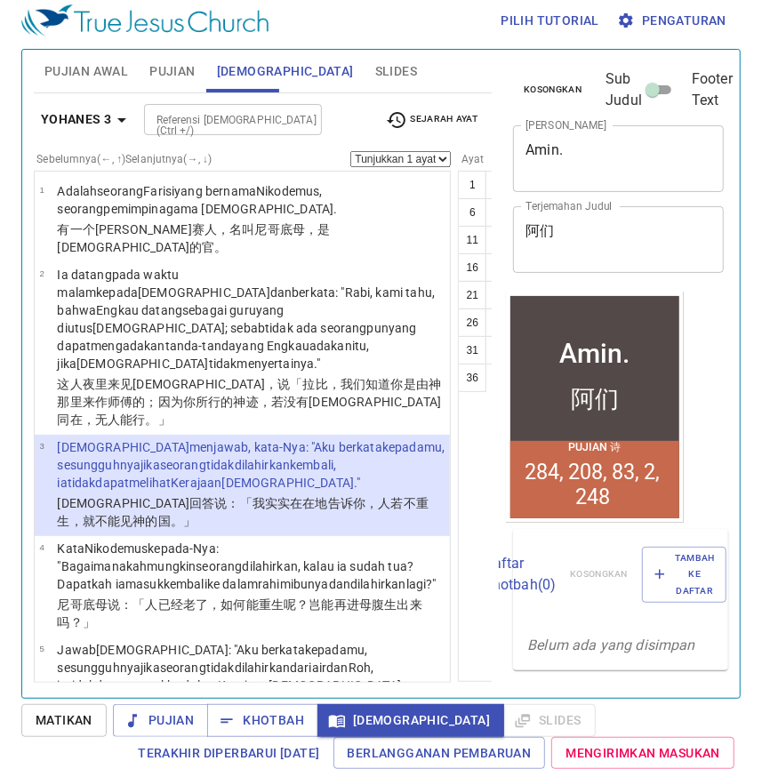
scroll to position [1323, 0]
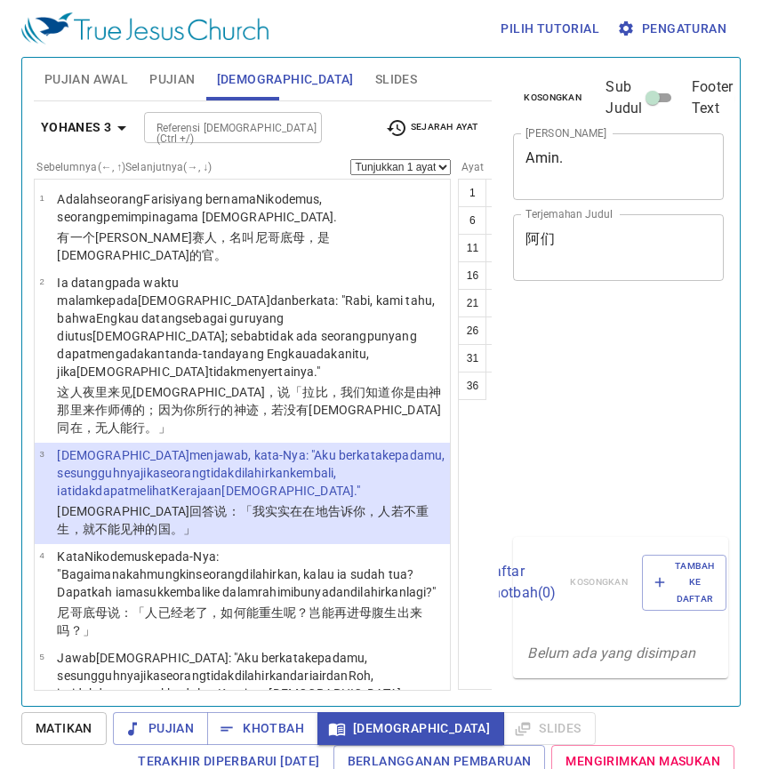
select select "3"
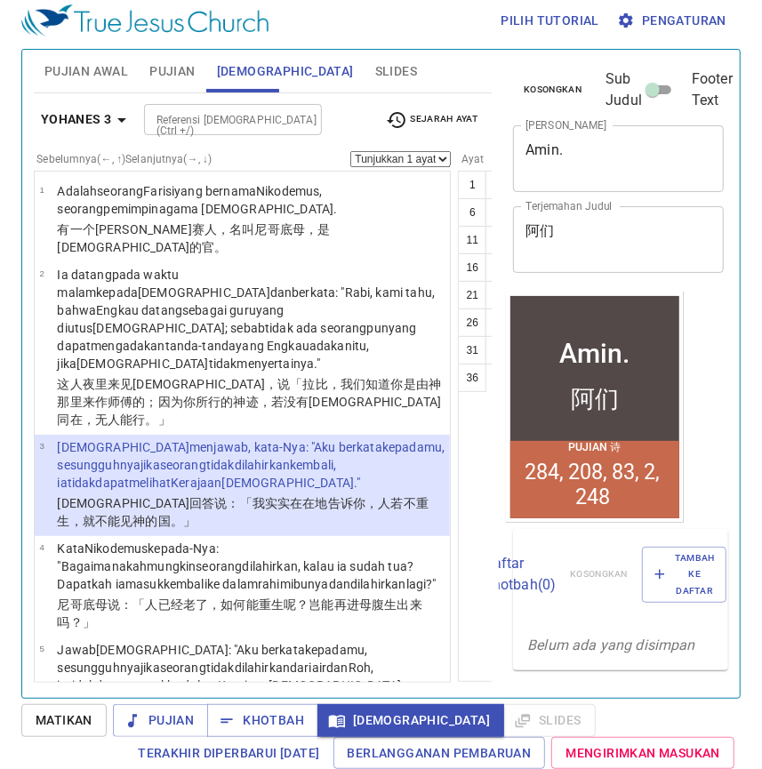
scroll to position [1323, 0]
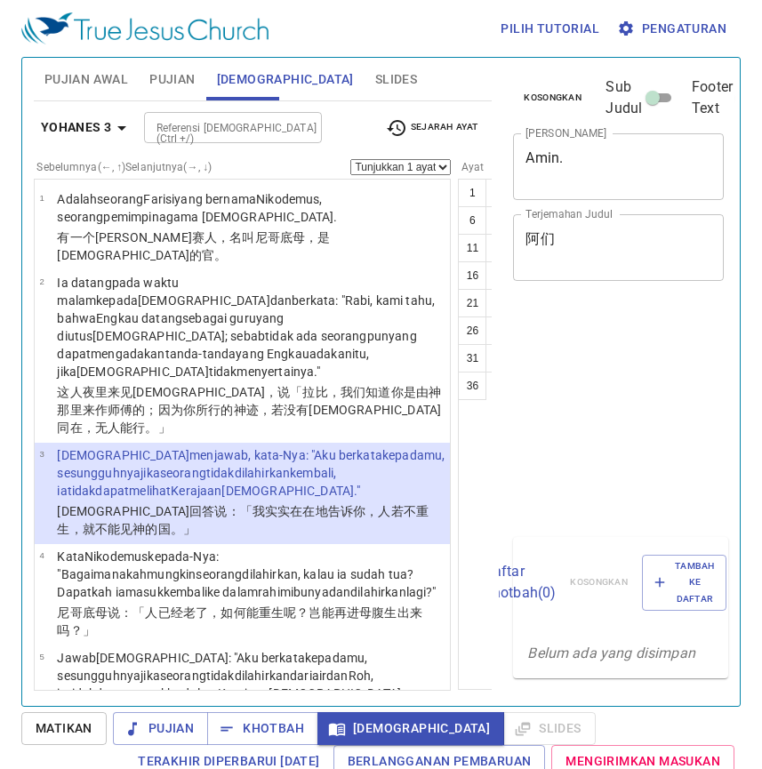
select select "3"
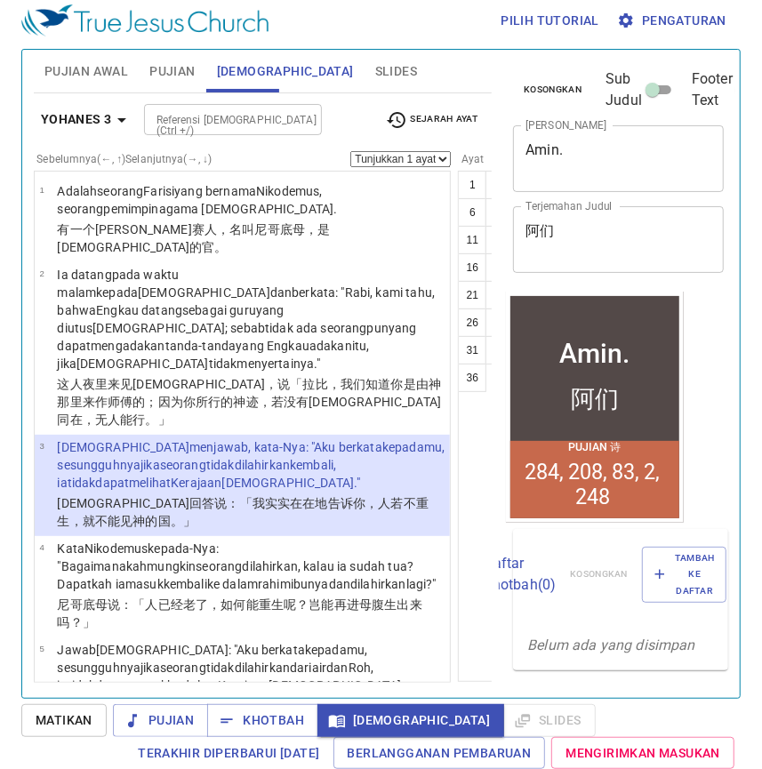
scroll to position [1323, 0]
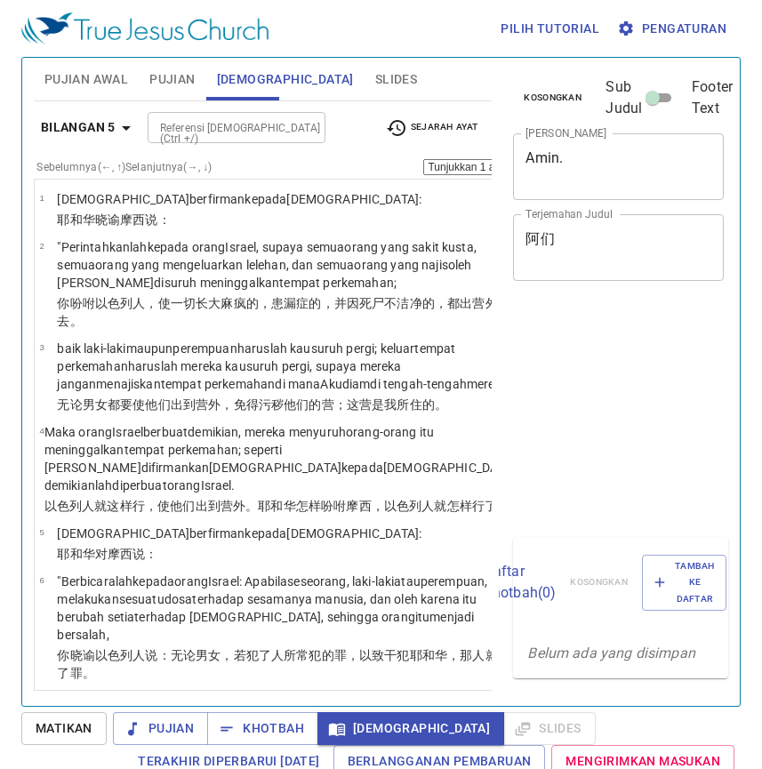
select select "21"
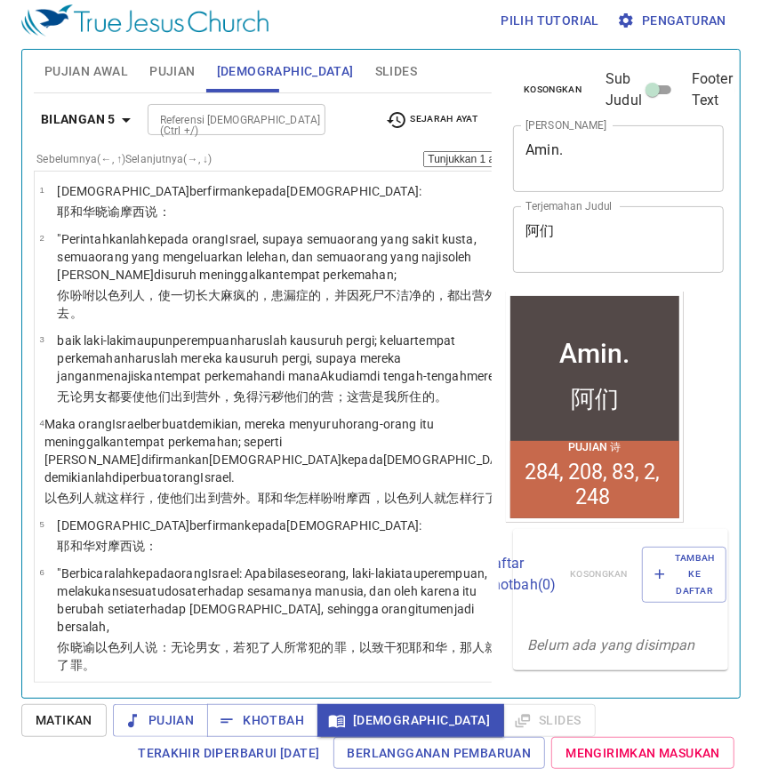
scroll to position [2532, 0]
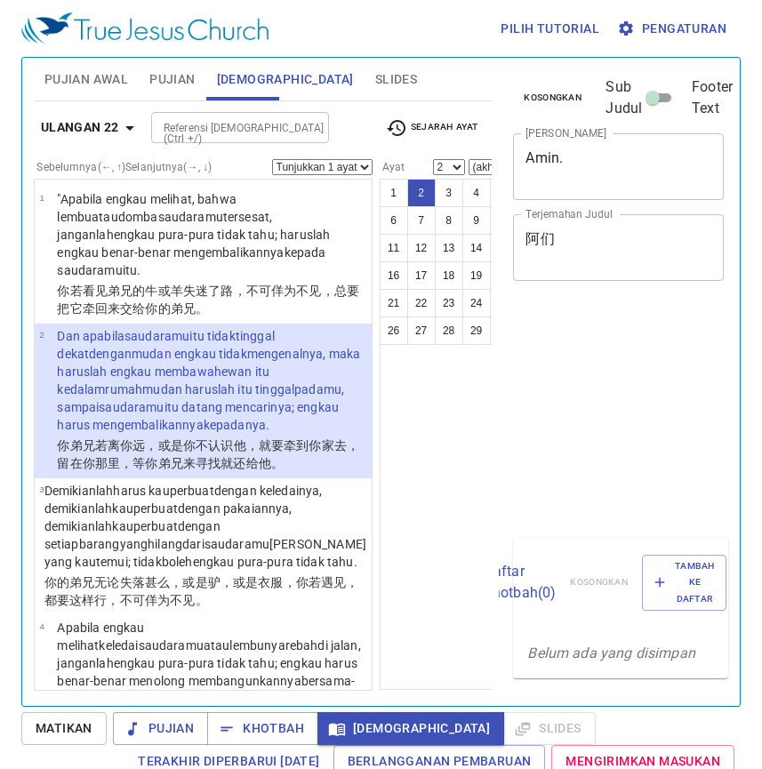
select select "2"
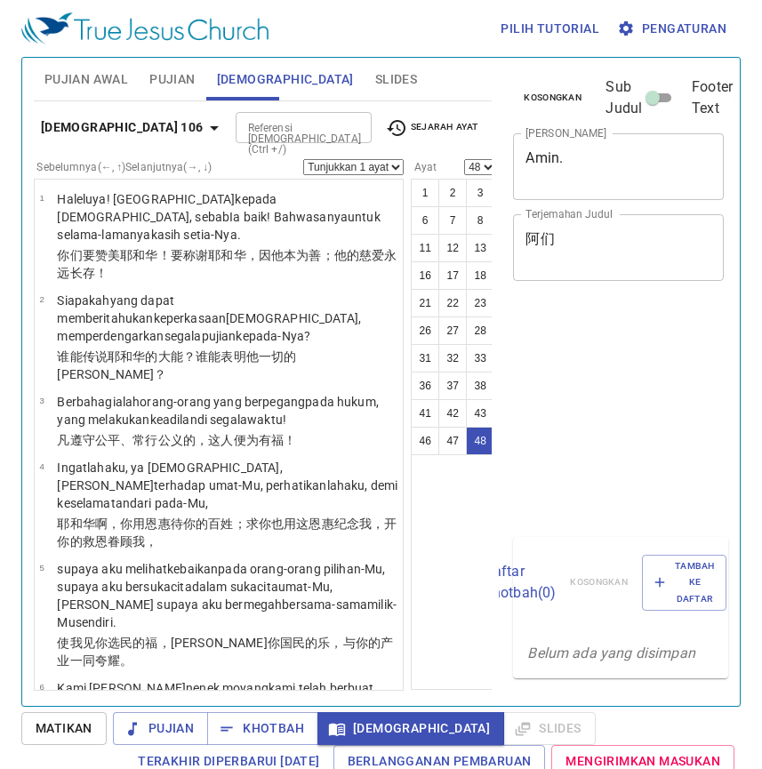
select select "48"
